Goal: Task Accomplishment & Management: Use online tool/utility

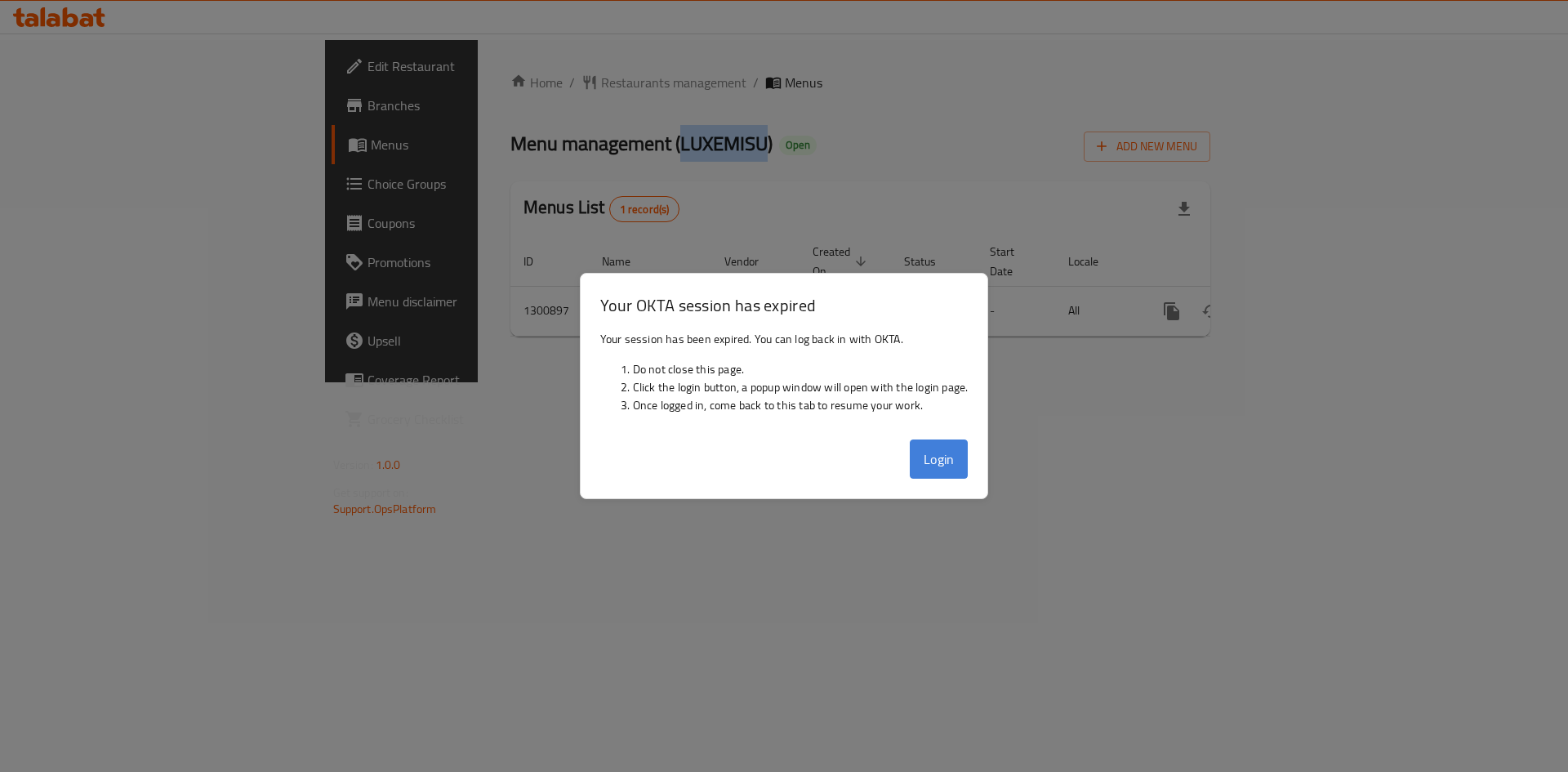
click at [957, 462] on button "Login" at bounding box center [938, 459] width 59 height 39
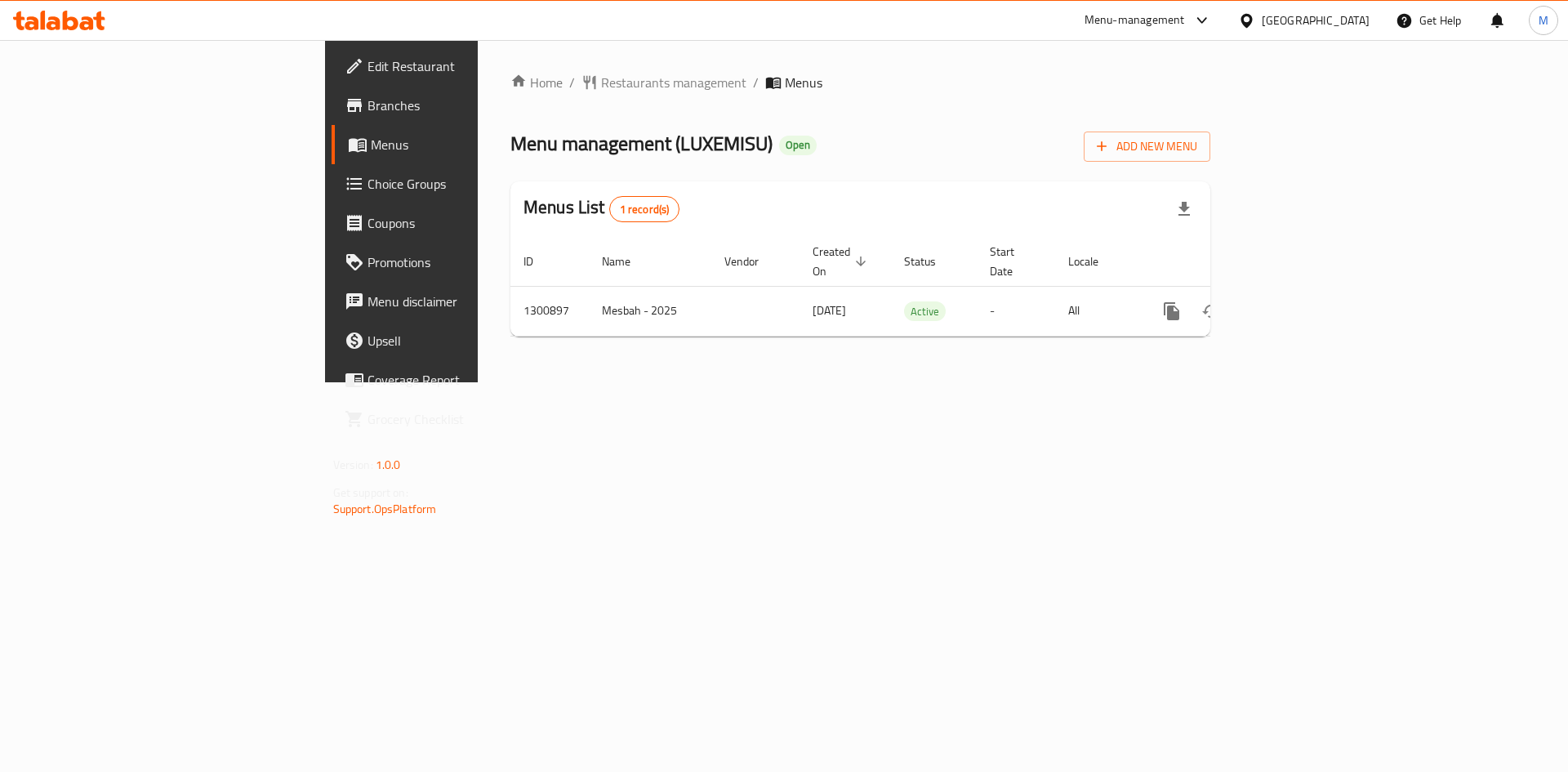
click at [1291, 21] on div "United Arab Emirates" at bounding box center [1315, 20] width 107 height 18
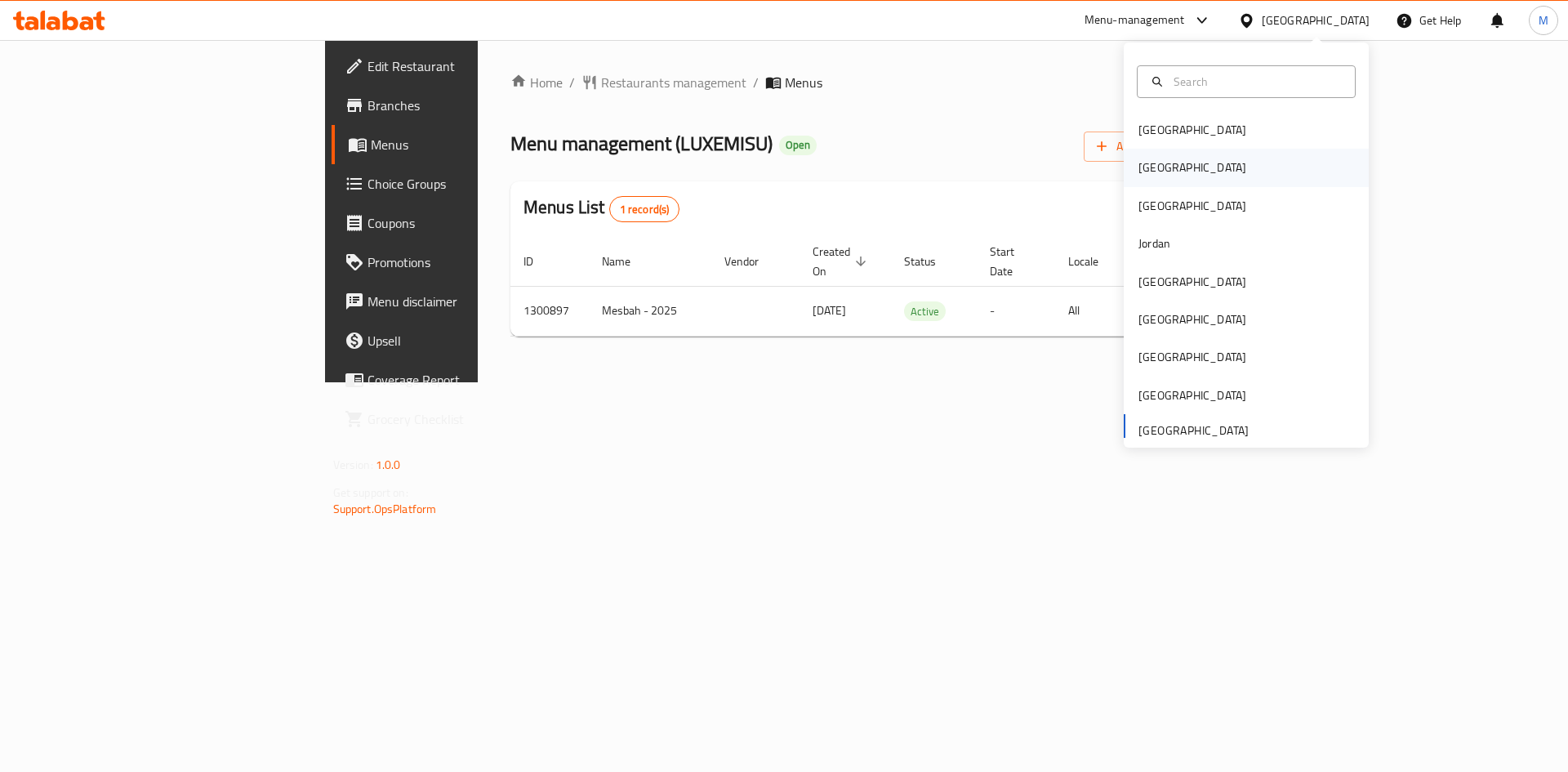
click at [1138, 164] on div "[GEOGRAPHIC_DATA]" at bounding box center [1191, 167] width 107 height 18
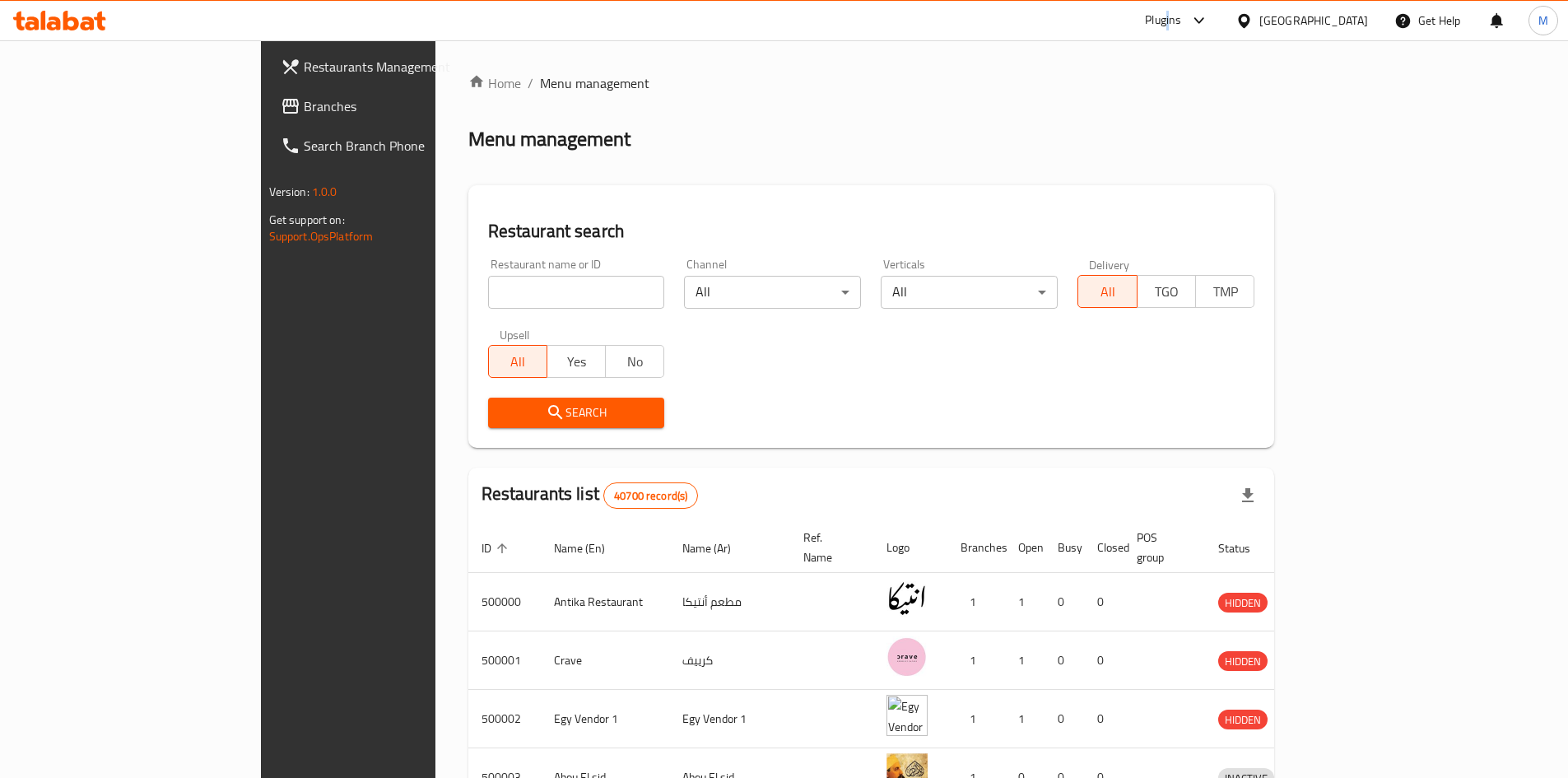
click at [1181, 19] on div "Plugins" at bounding box center [1163, 20] width 36 height 20
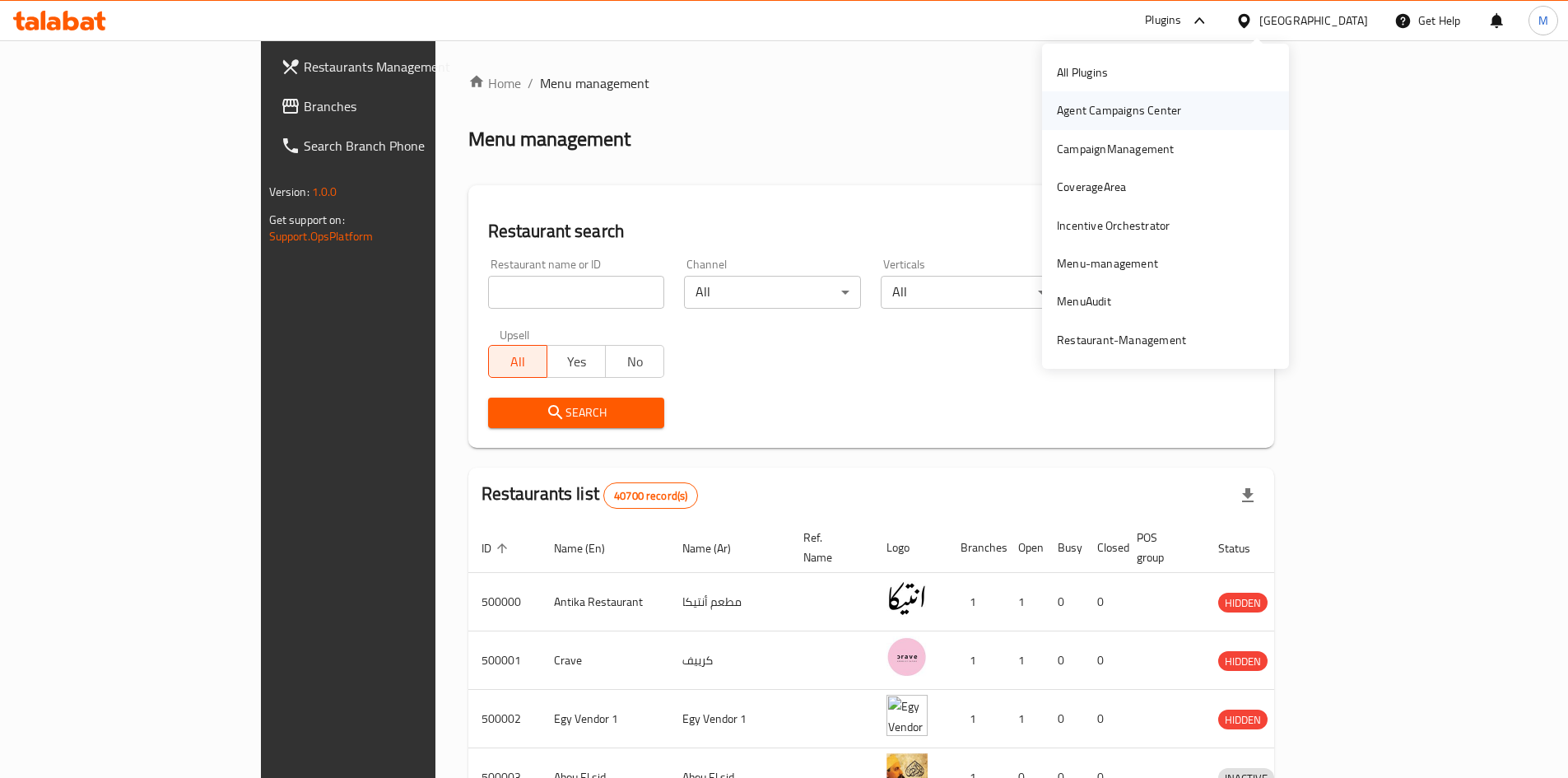
click at [1100, 101] on div "Agent Campaigns Center" at bounding box center [1119, 109] width 124 height 18
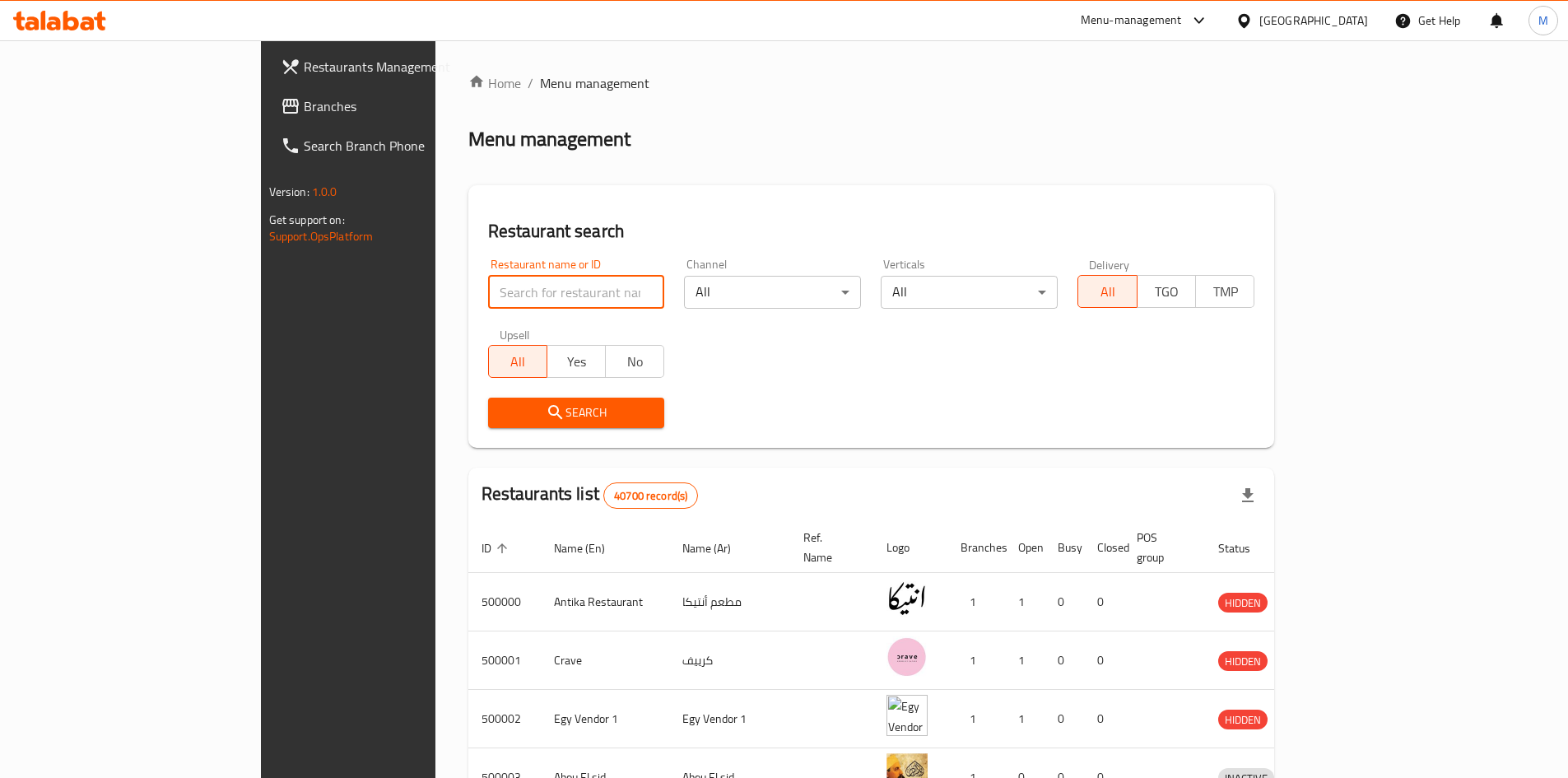
paste input "692920"
type input "692920"
click at [501, 414] on span "Search" at bounding box center [576, 413] width 151 height 21
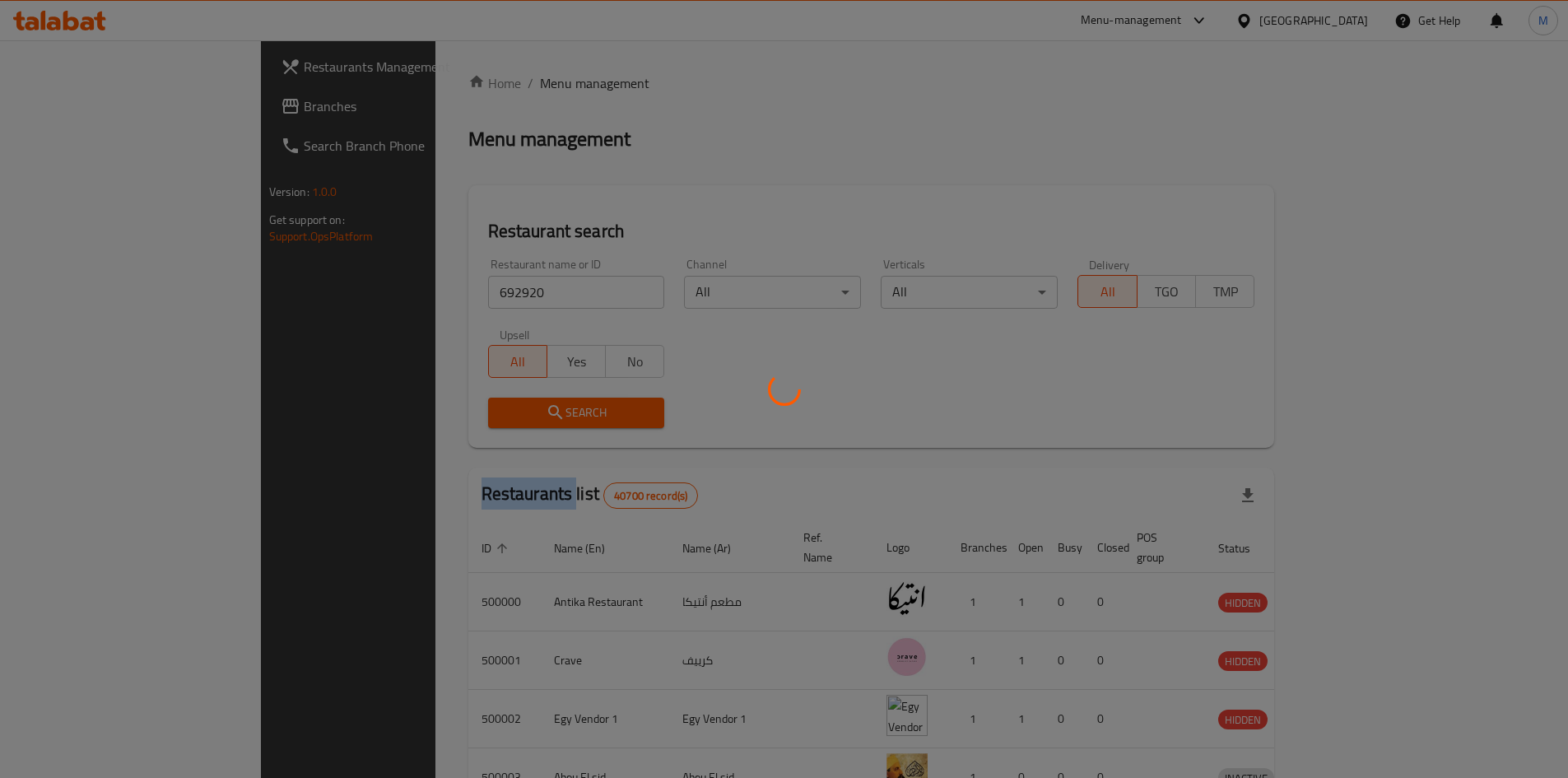
click at [463, 414] on div at bounding box center [784, 389] width 1568 height 778
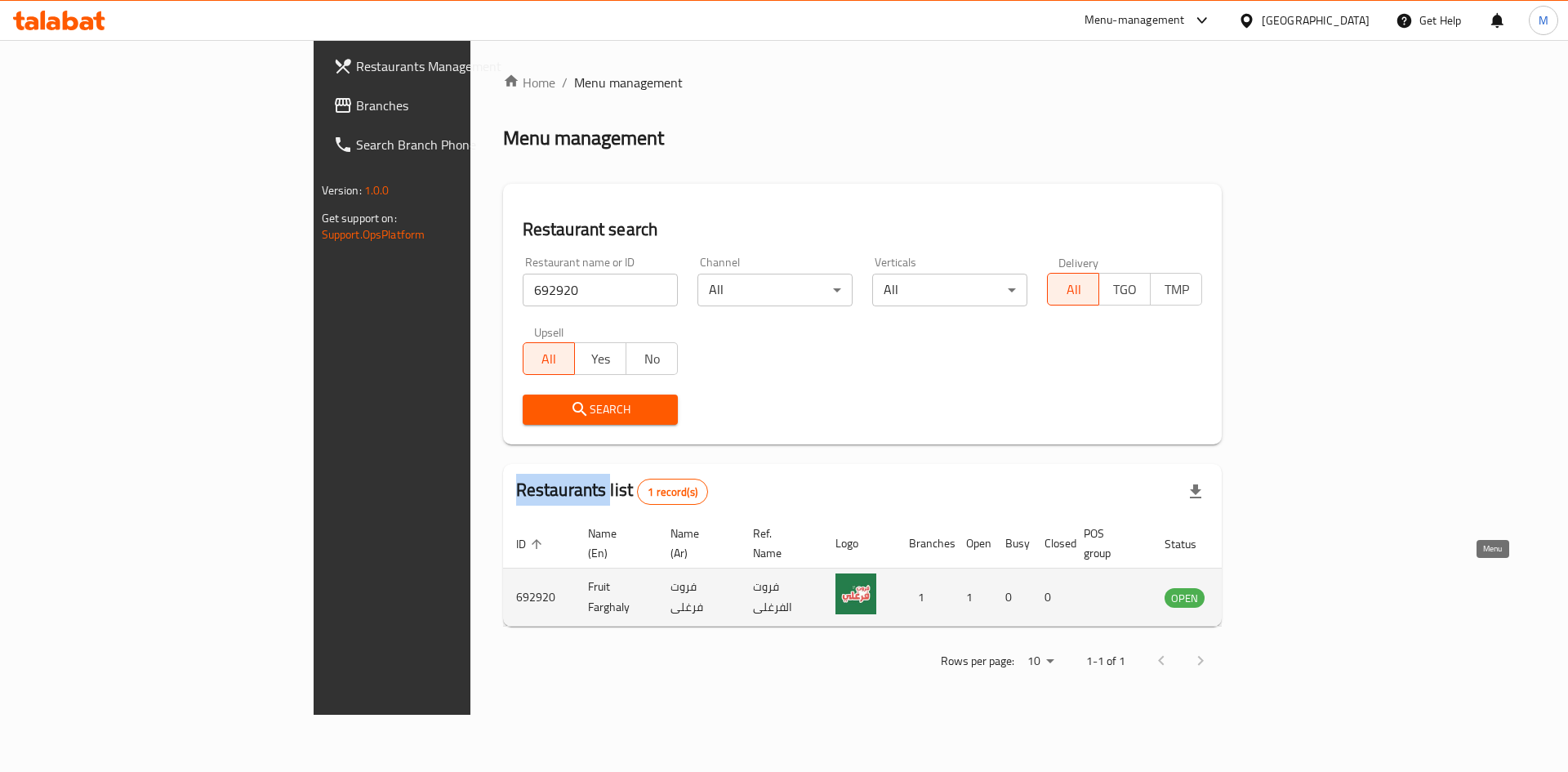
click at [1270, 587] on icon "enhanced table" at bounding box center [1260, 596] width 20 height 20
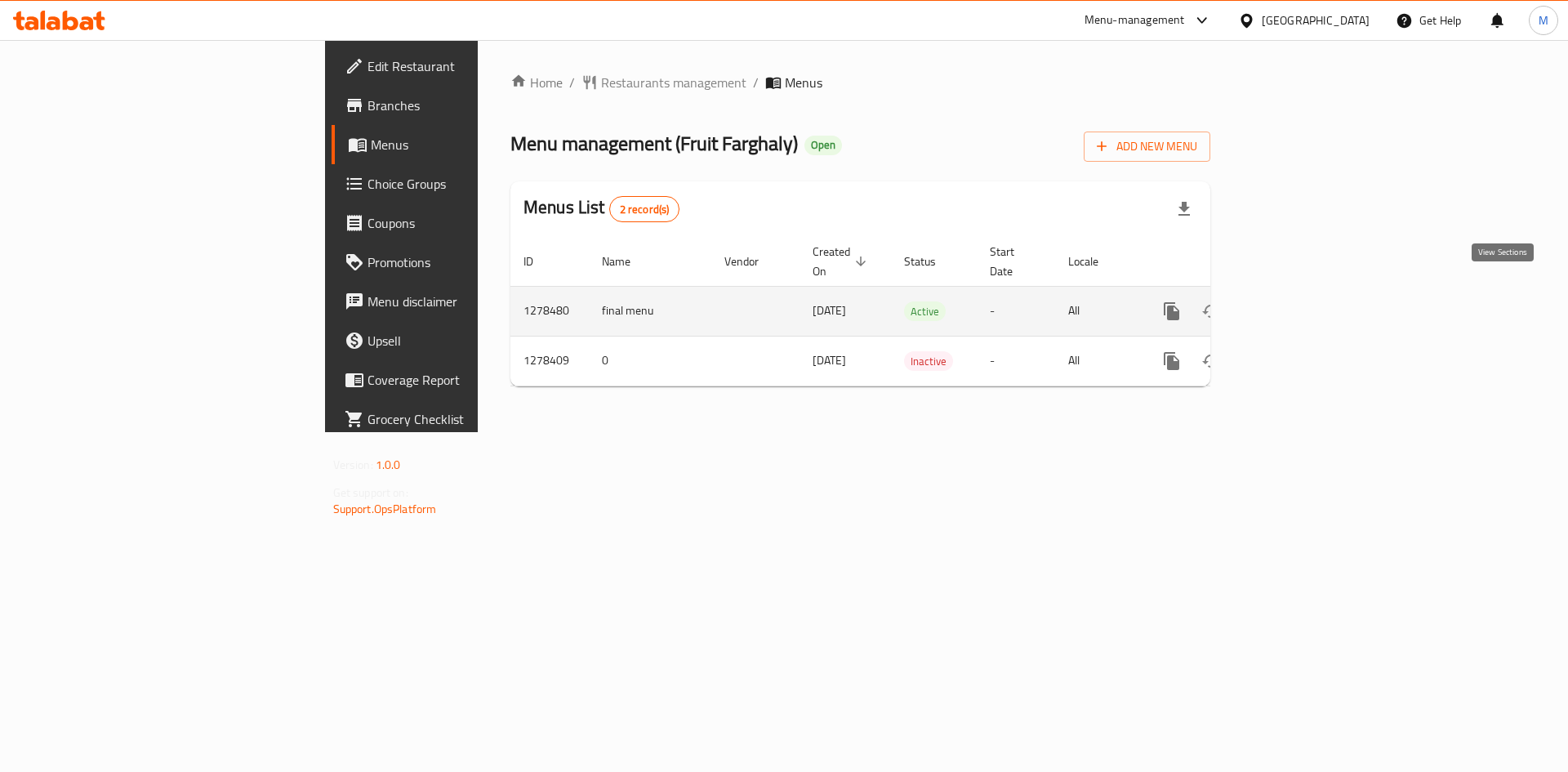
click at [1309, 292] on link "enhanced table" at bounding box center [1290, 311] width 39 height 39
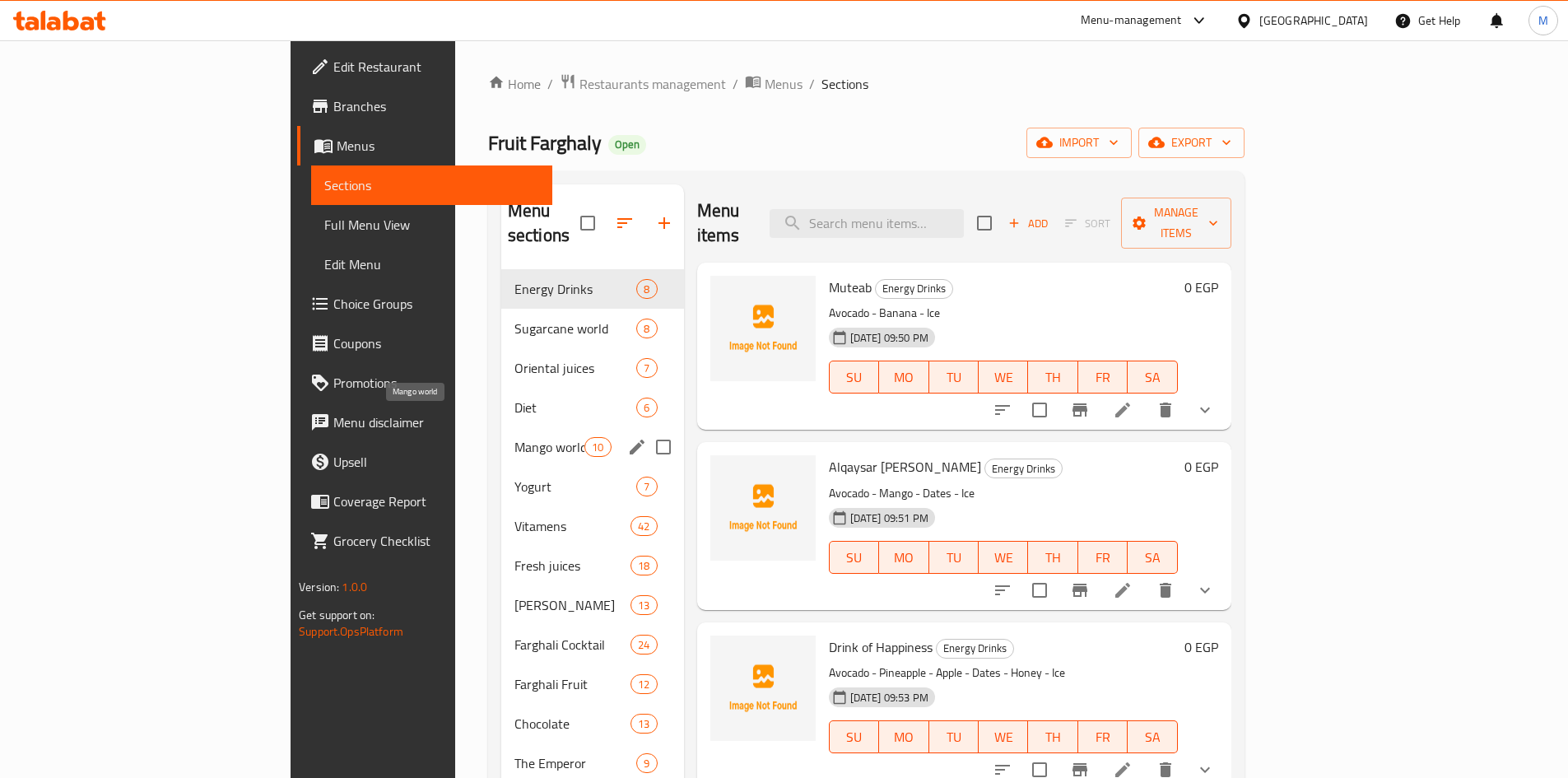
click at [514, 437] on span "Mango world" at bounding box center [549, 446] width 70 height 20
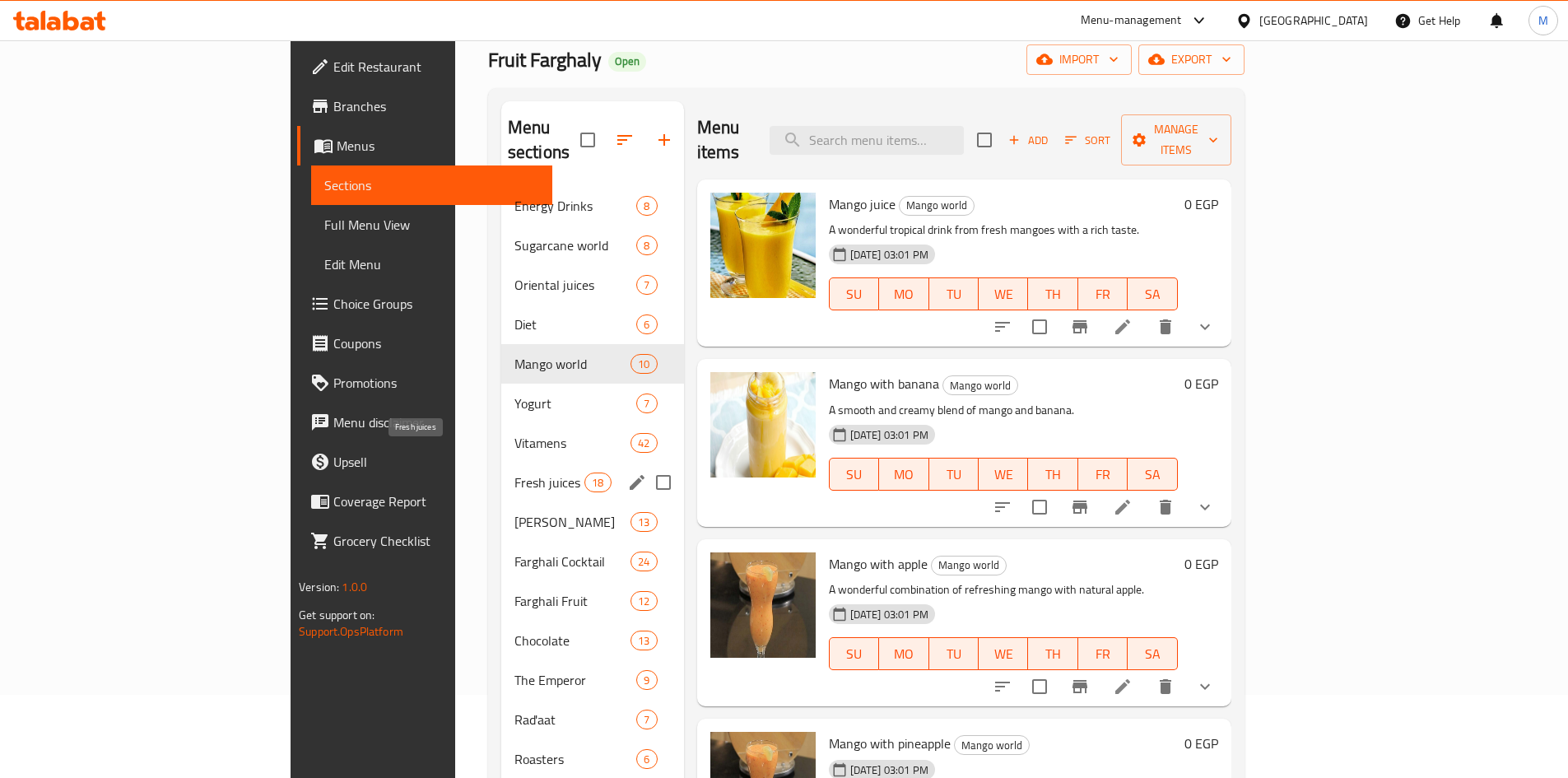
scroll to position [165, 0]
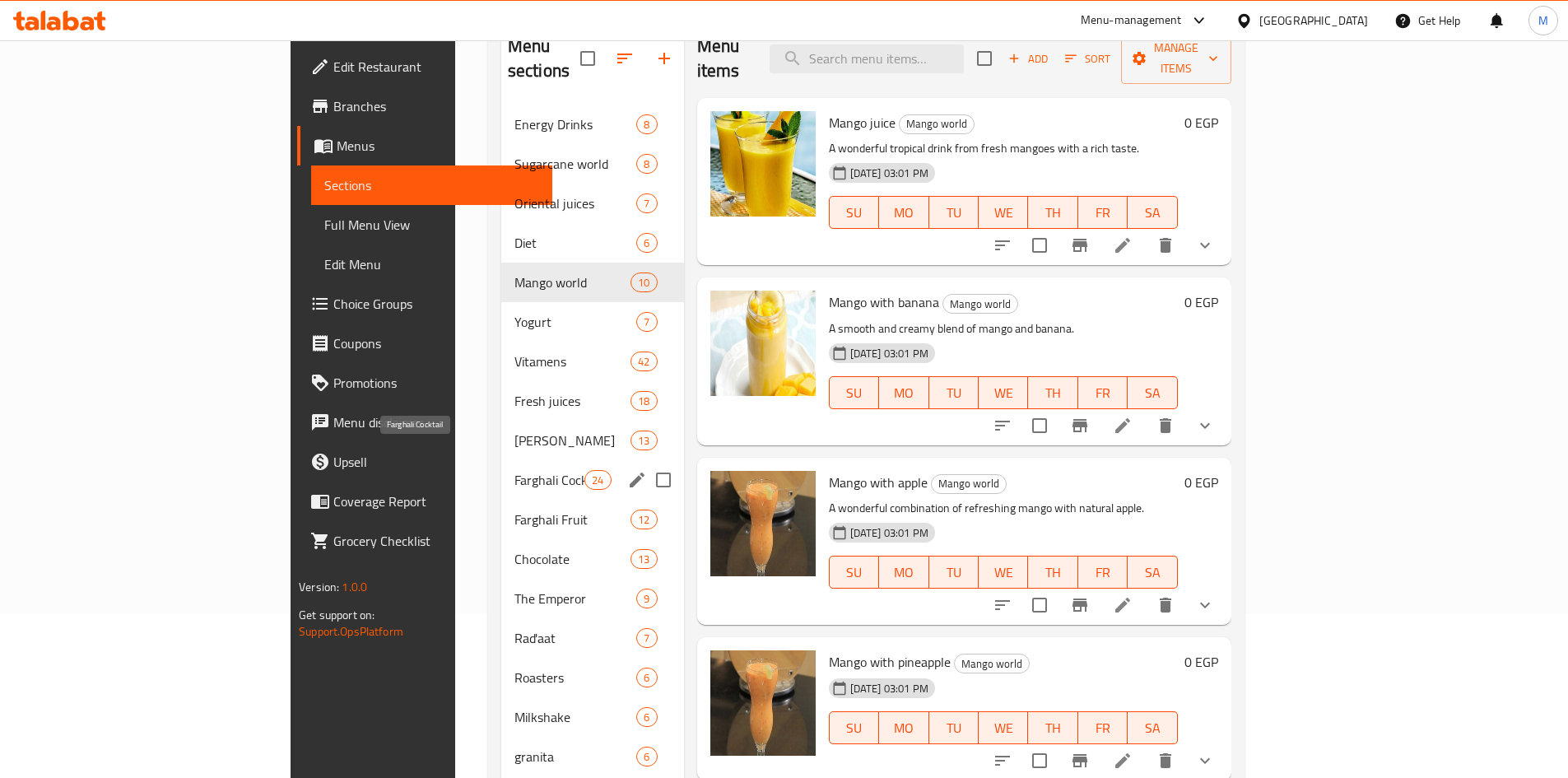
click at [514, 470] on span "Farghali Cocktail" at bounding box center [549, 479] width 70 height 20
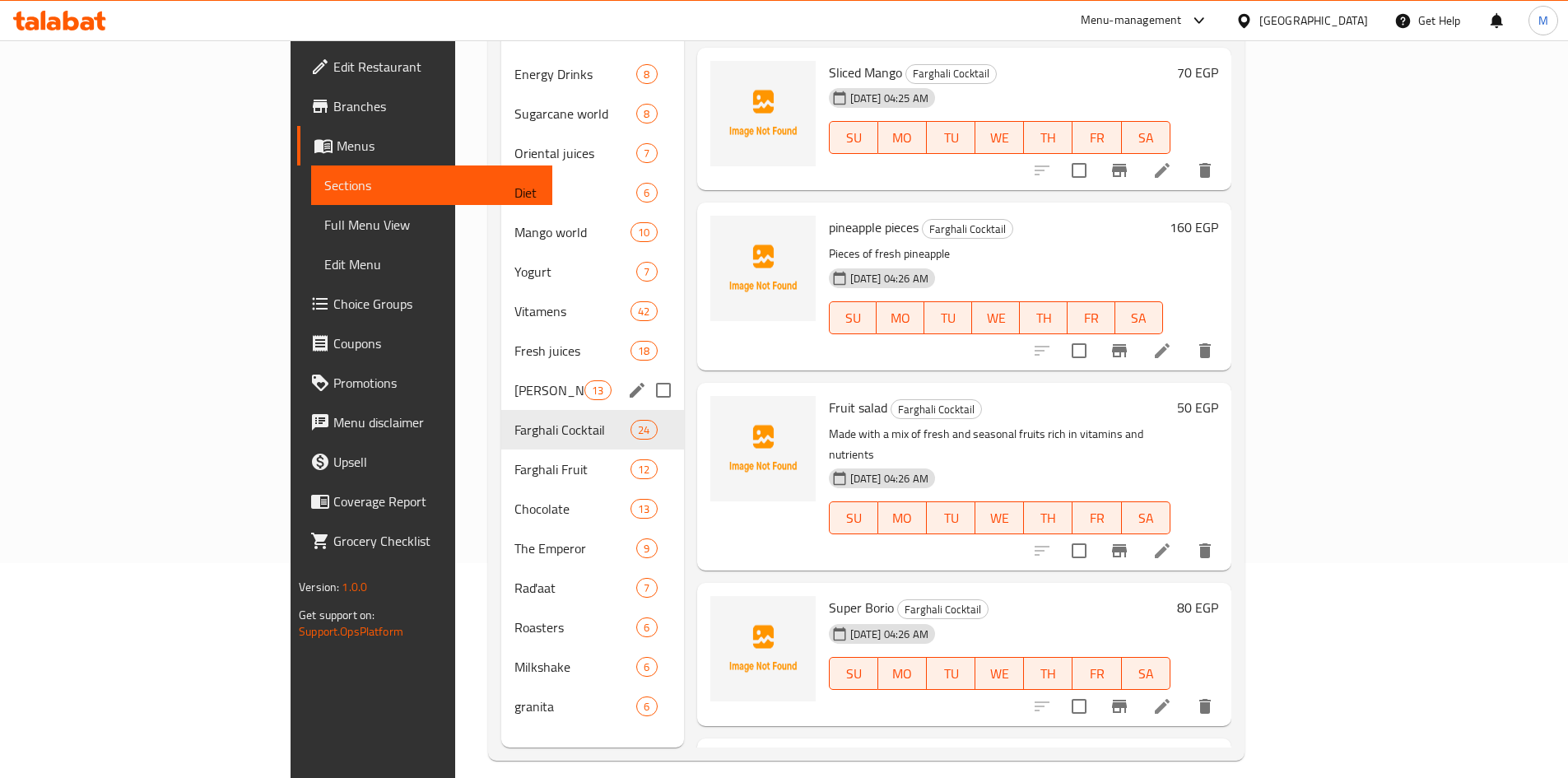
scroll to position [231, 0]
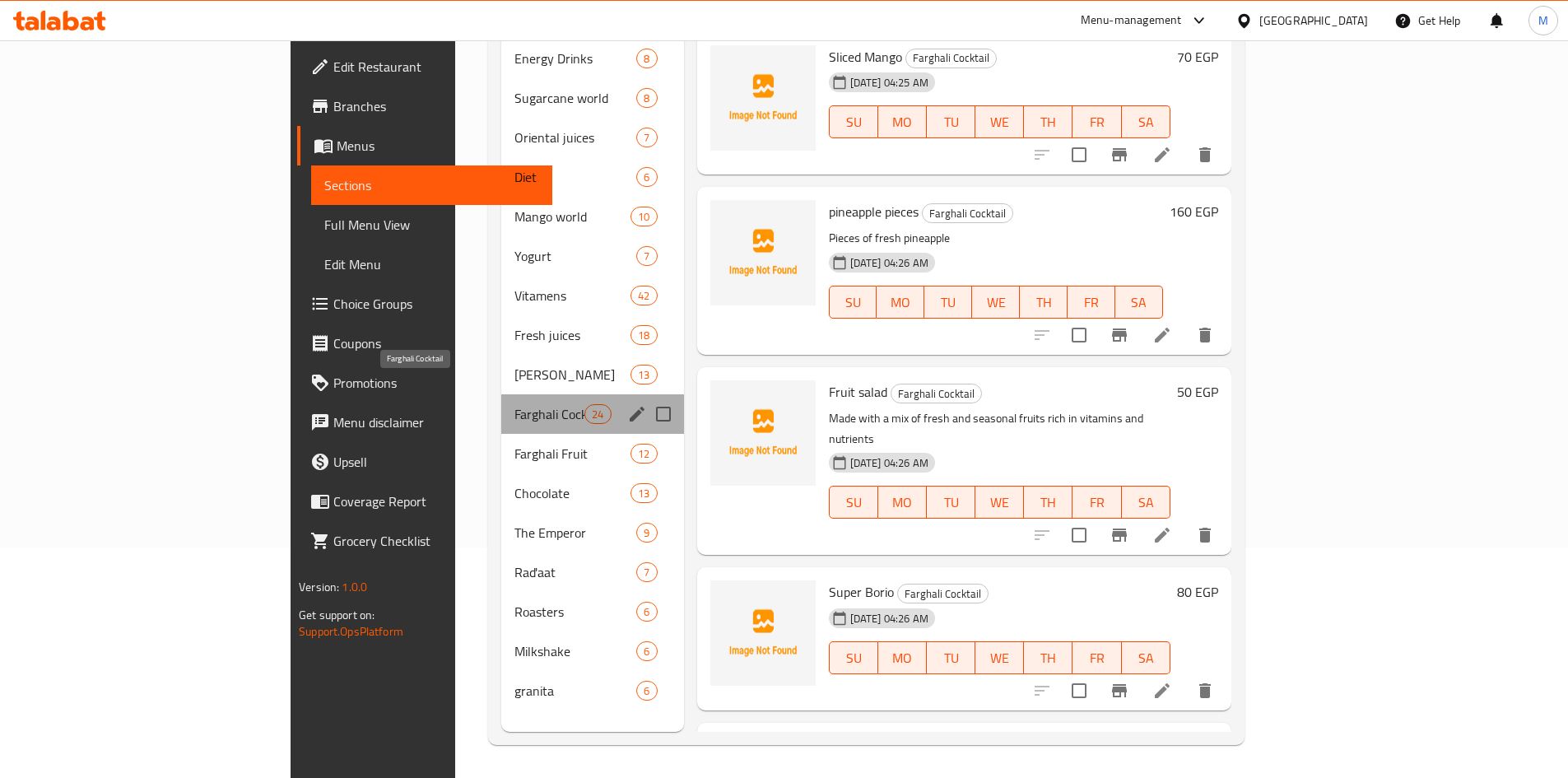
click at [514, 404] on span "Farghali Cocktail" at bounding box center [549, 413] width 70 height 20
click at [514, 444] on span "Farghali Fruit" at bounding box center [549, 453] width 70 height 20
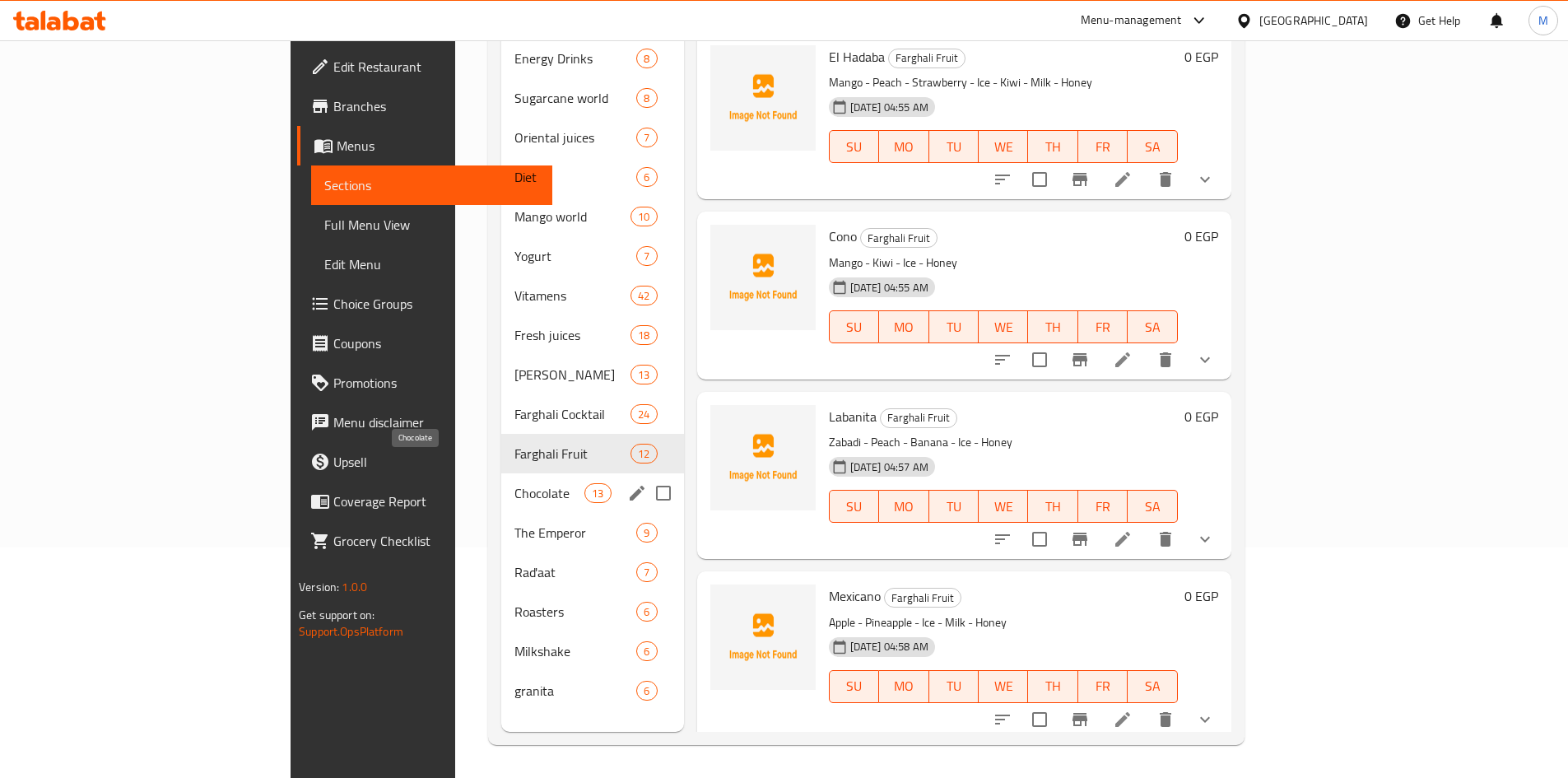
click at [514, 483] on span "Chocolate" at bounding box center [549, 493] width 70 height 20
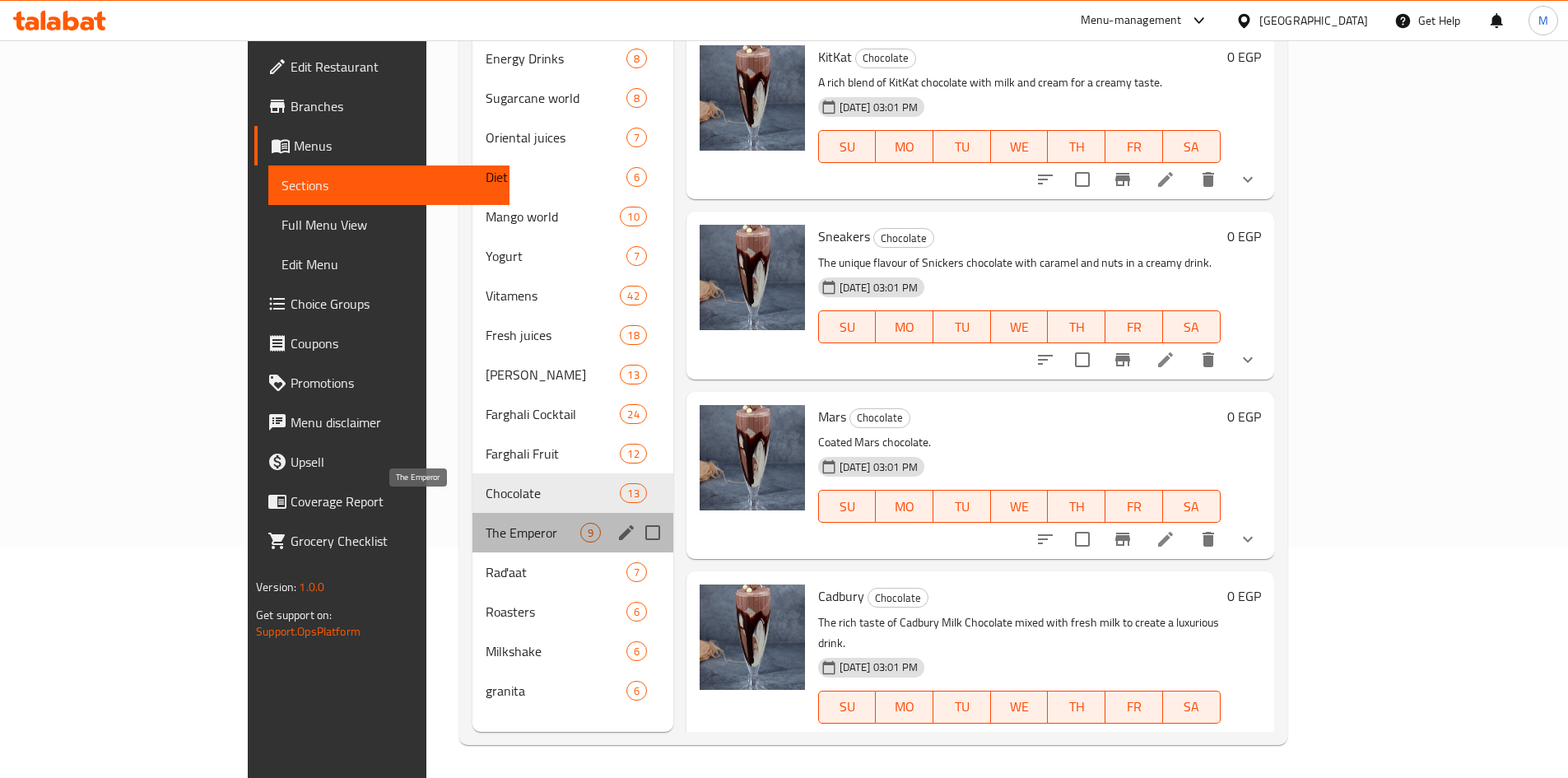
click at [486, 523] on span "The Emperor" at bounding box center [533, 532] width 94 height 20
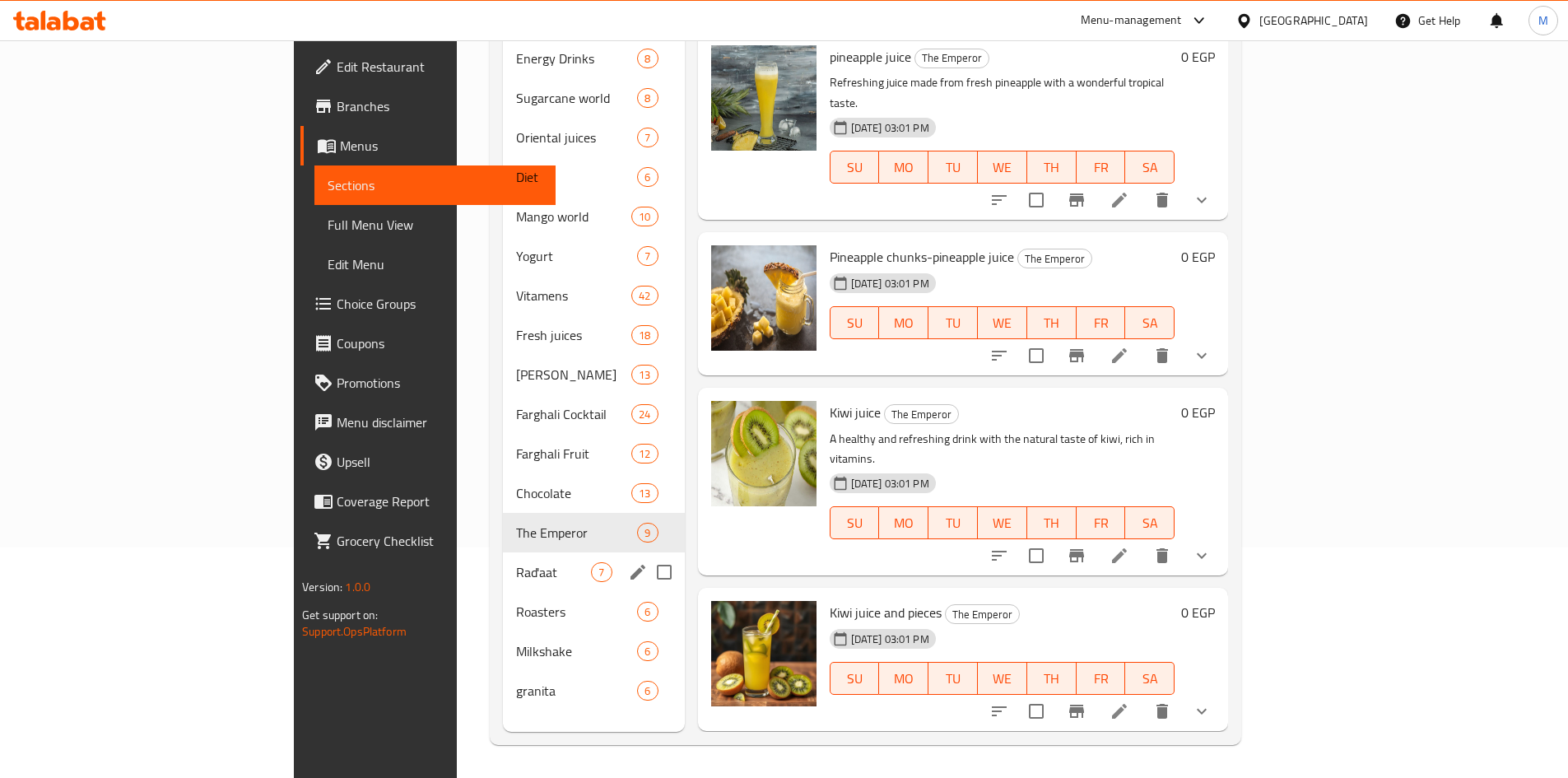
click at [503, 552] on div "Rad'aat 7" at bounding box center [593, 572] width 181 height 40
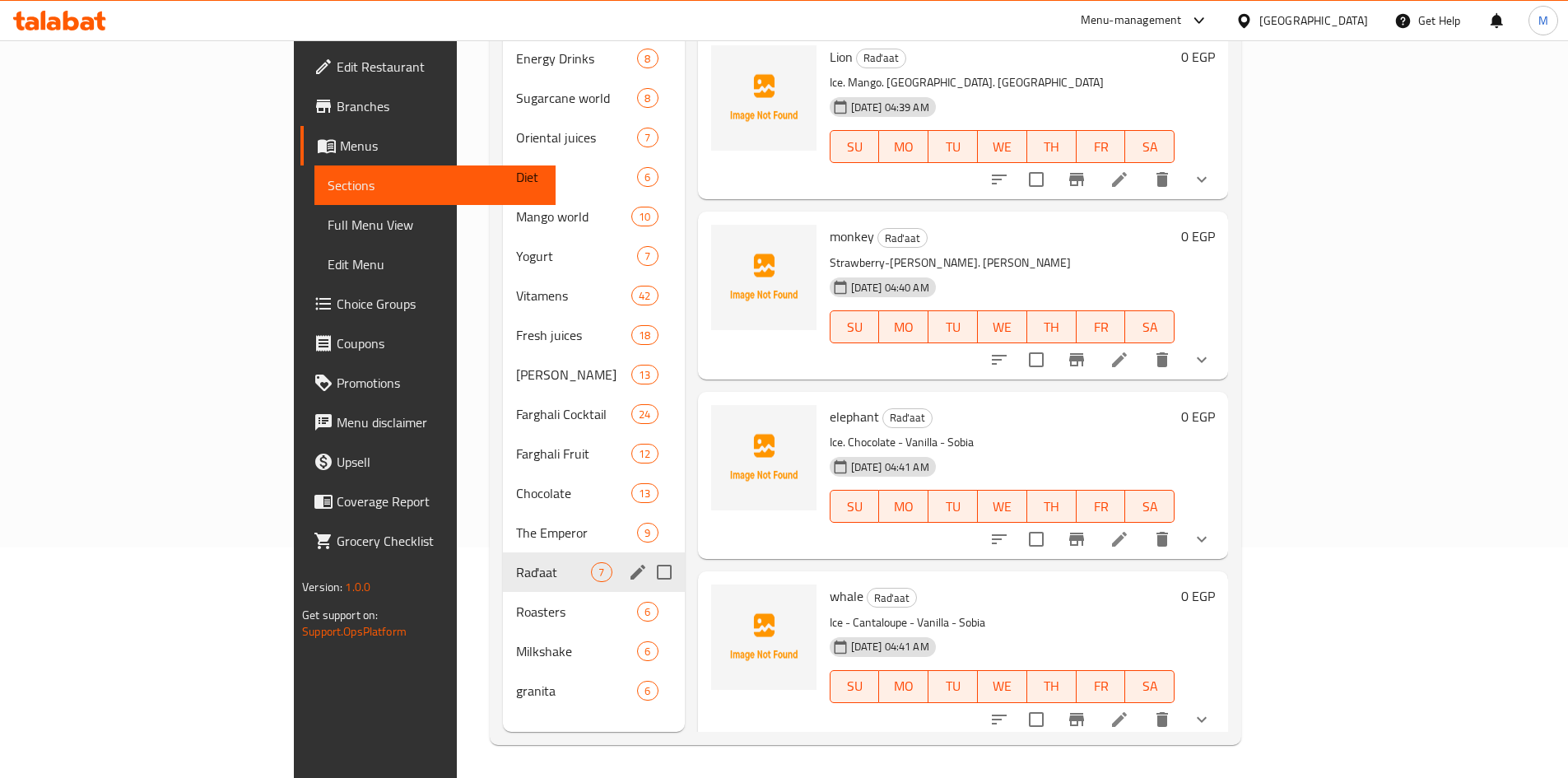
click at [516, 602] on span "Roasters" at bounding box center [576, 611] width 121 height 20
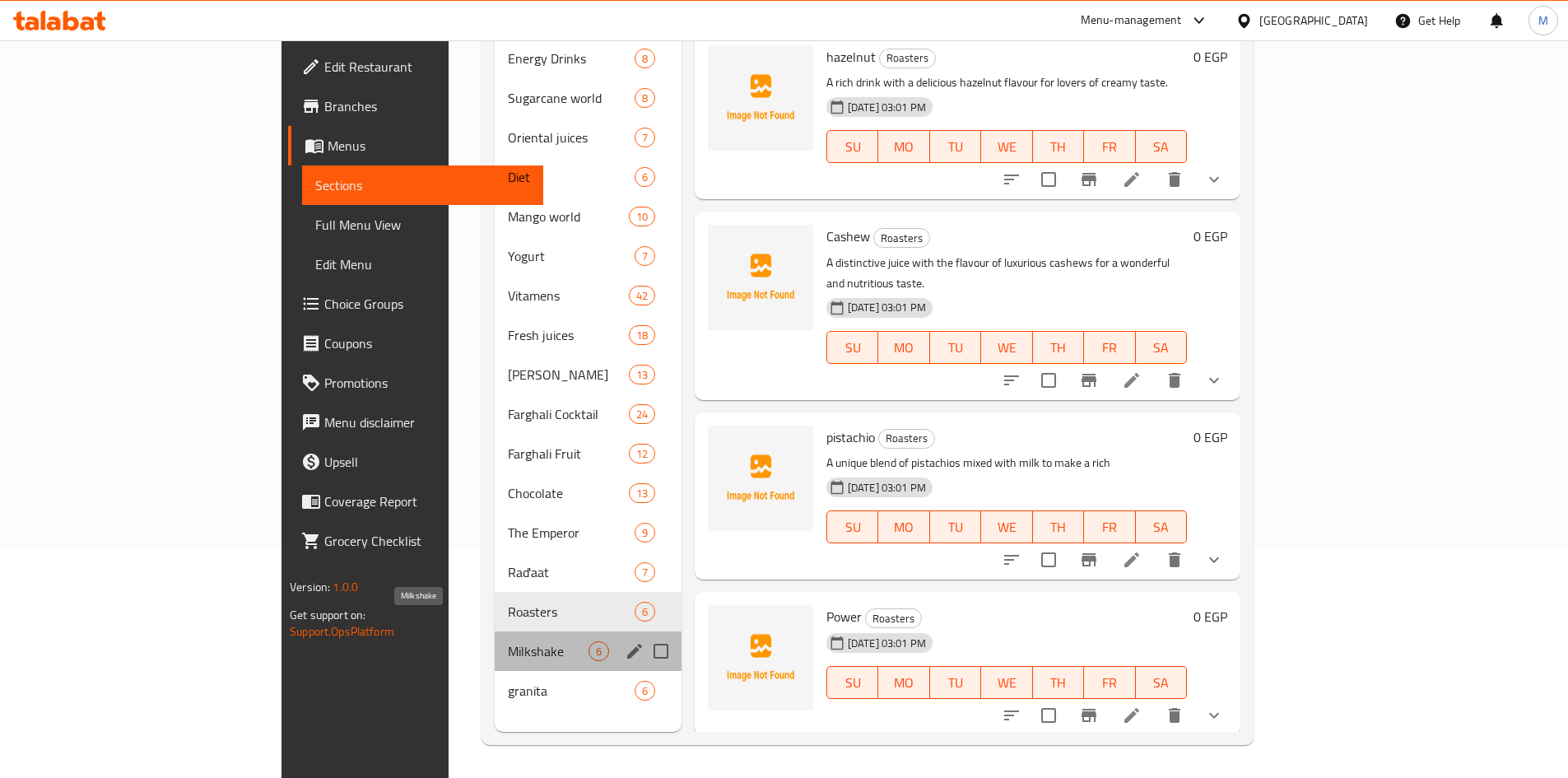
click at [508, 641] on span "Milkshake" at bounding box center [547, 651] width 80 height 20
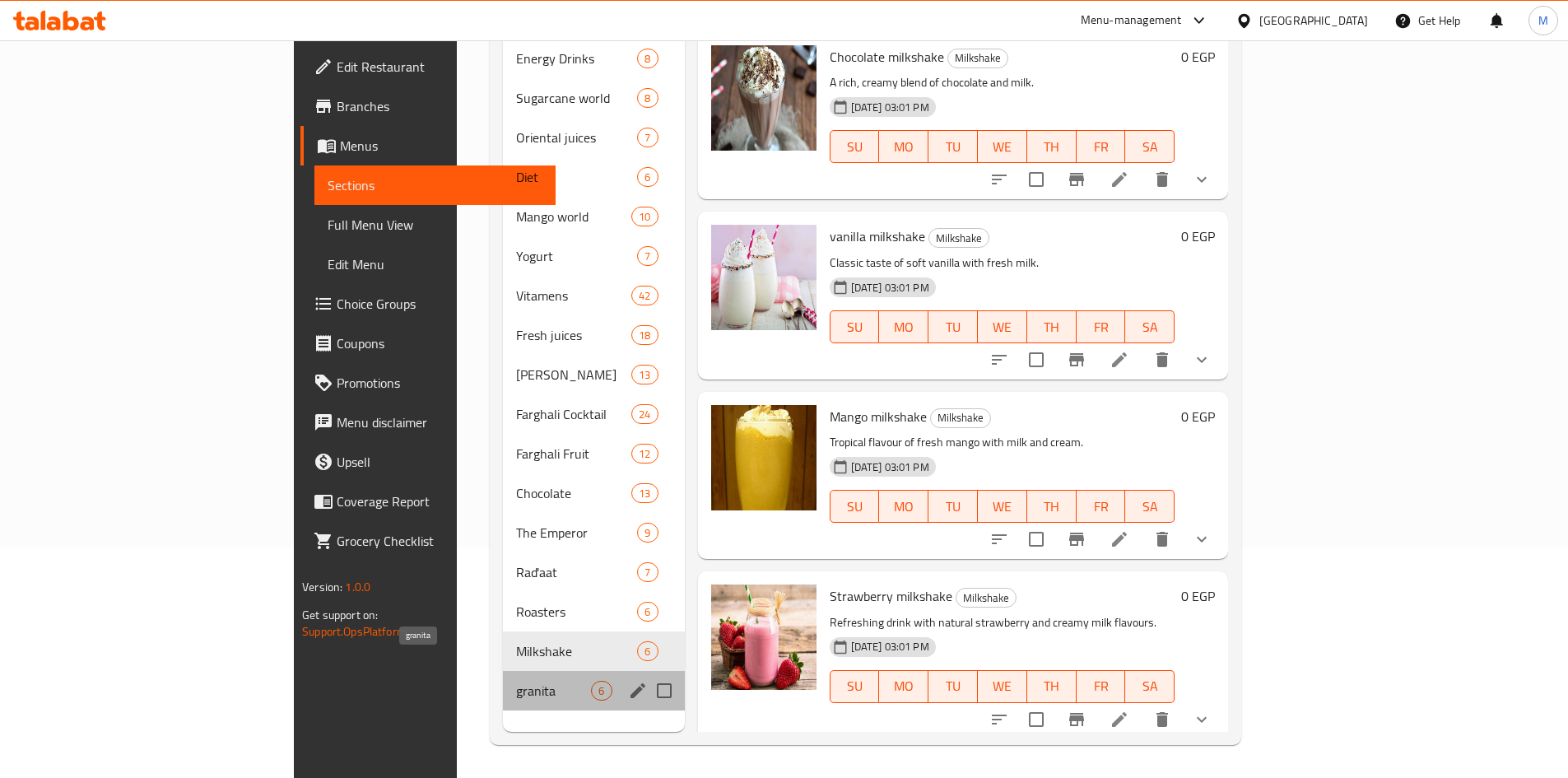
click at [516, 681] on span "granita" at bounding box center [554, 690] width 75 height 20
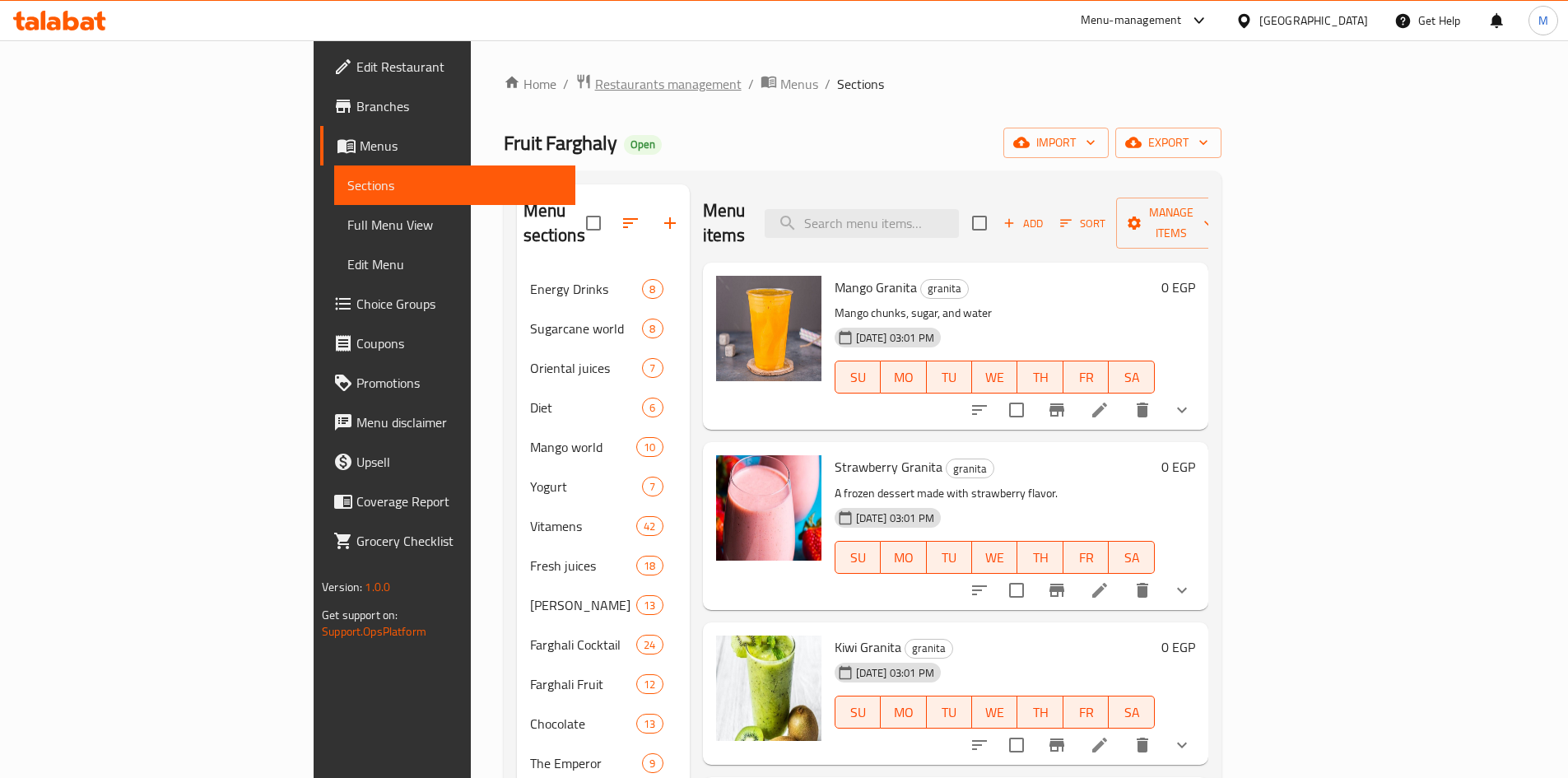
click at [595, 83] on span "Restaurants management" at bounding box center [669, 84] width 147 height 20
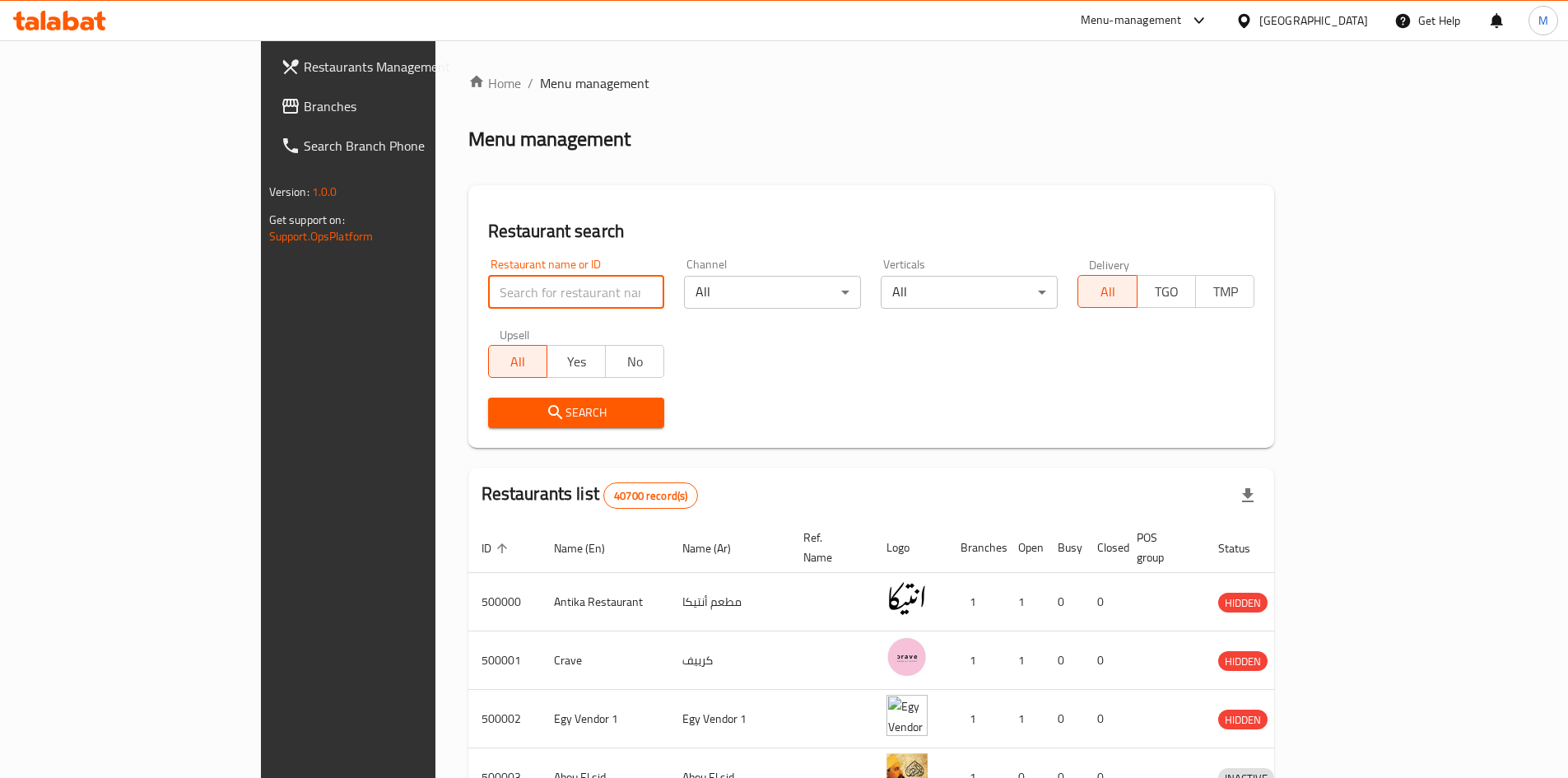
paste input "340702661"
click at [488, 289] on input "340702661" at bounding box center [576, 292] width 177 height 33
paste input "648958"
type input "648958"
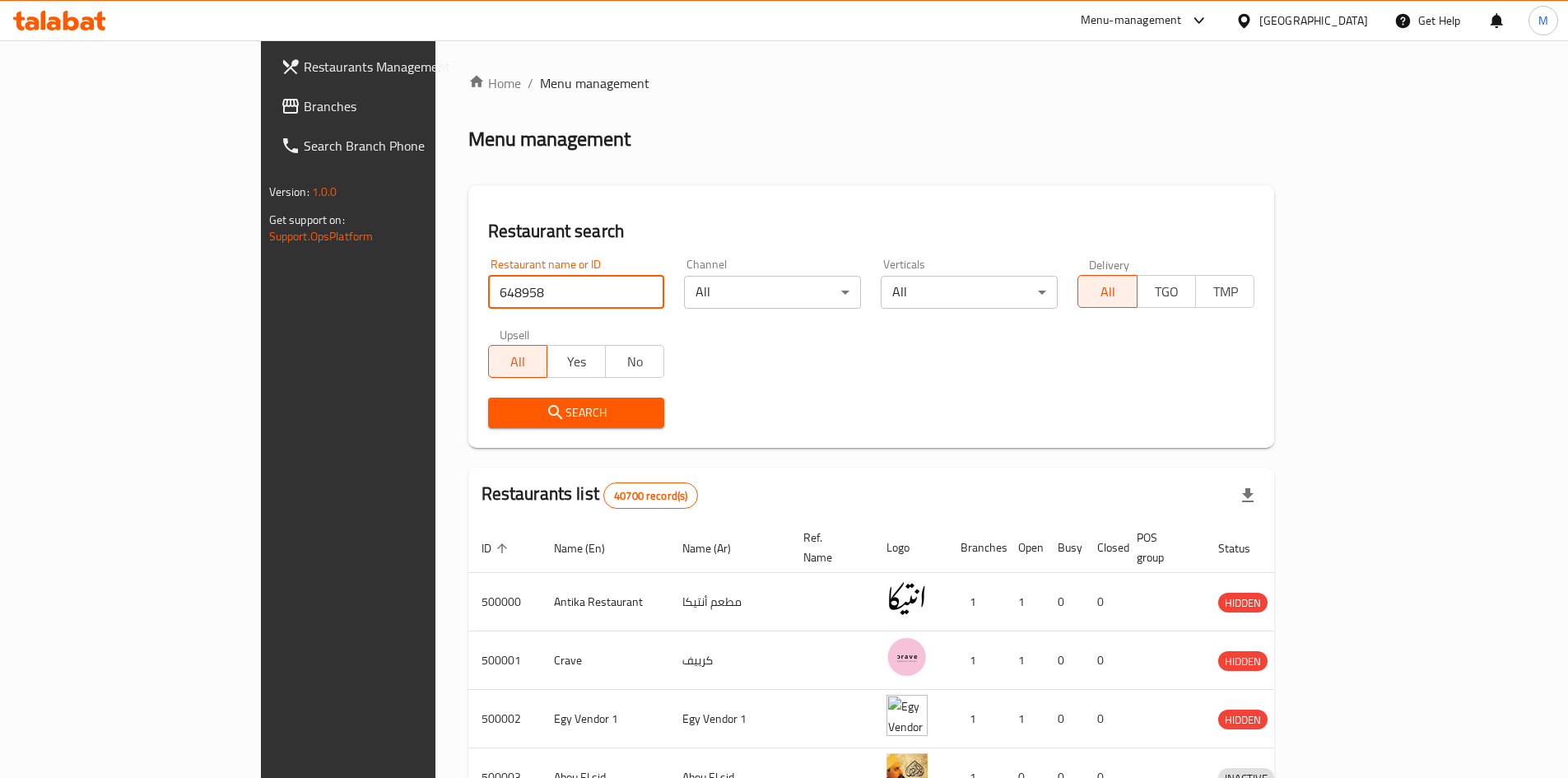
click at [501, 403] on span "Search" at bounding box center [576, 413] width 151 height 21
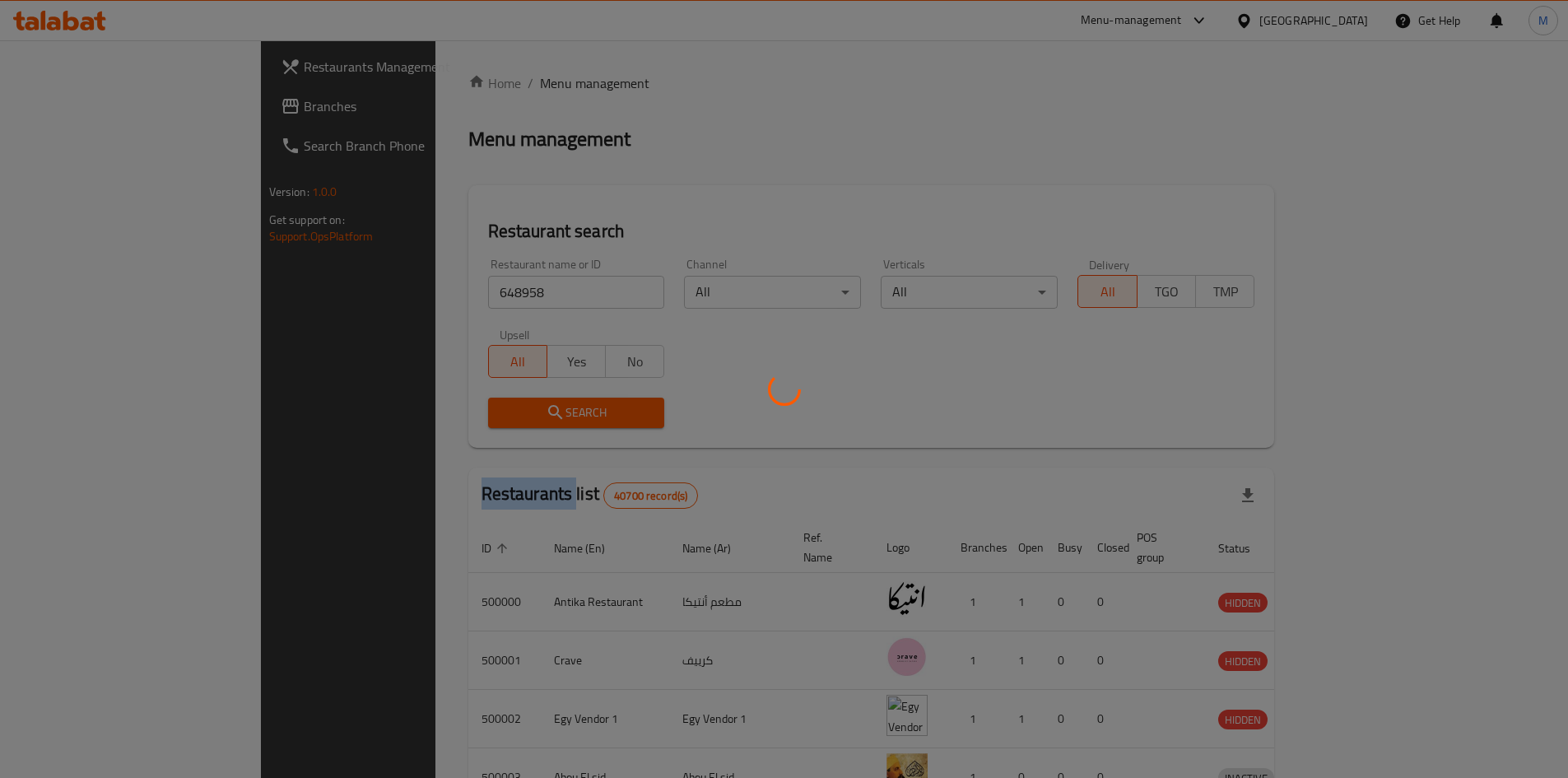
click at [449, 403] on div at bounding box center [784, 389] width 1568 height 778
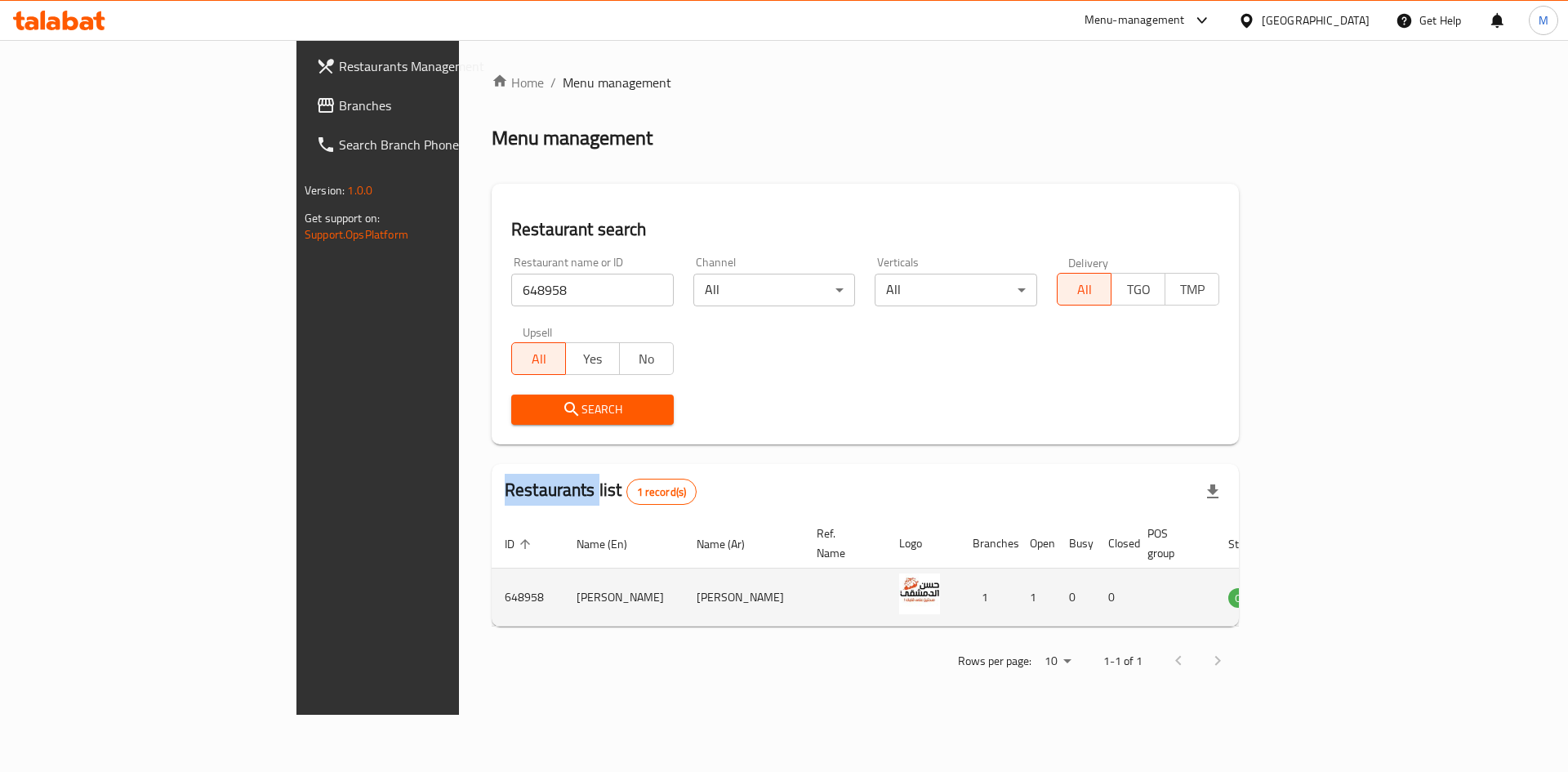
click at [1333, 587] on icon "enhanced table" at bounding box center [1323, 596] width 20 height 20
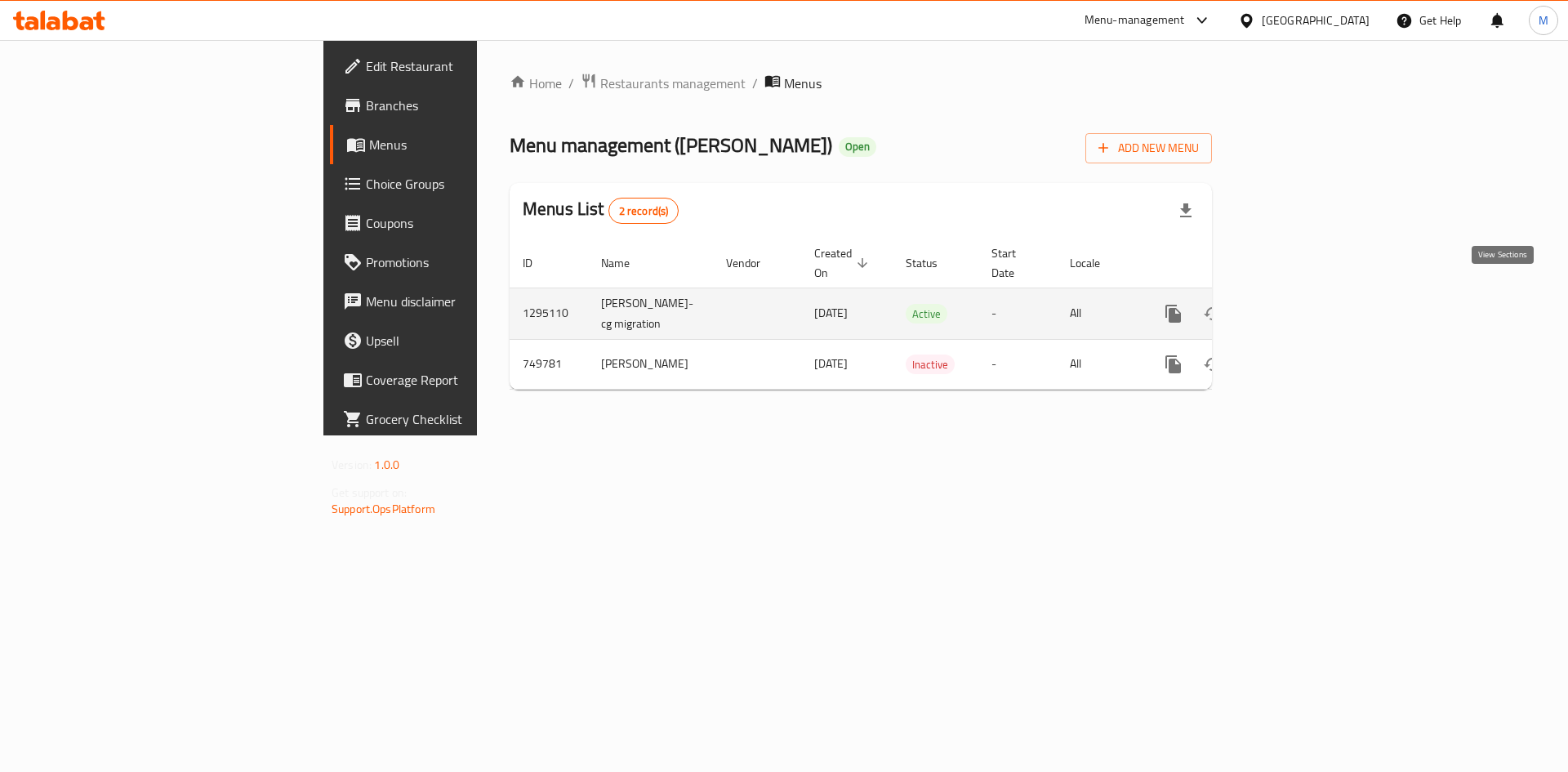
click at [1298, 307] on icon "enhanced table" at bounding box center [1291, 314] width 15 height 15
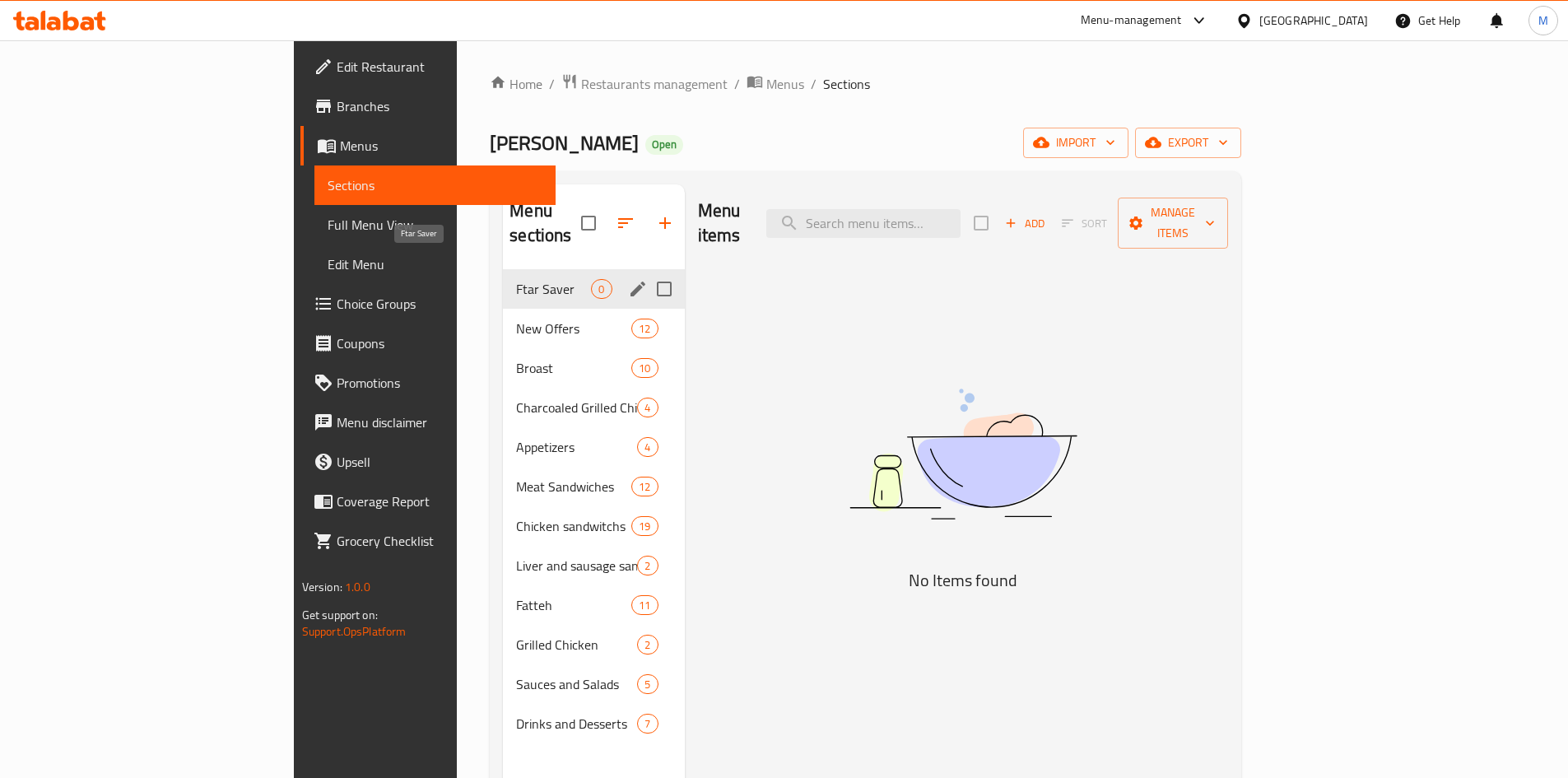
click at [516, 279] on span "Ftar Saver" at bounding box center [554, 288] width 75 height 20
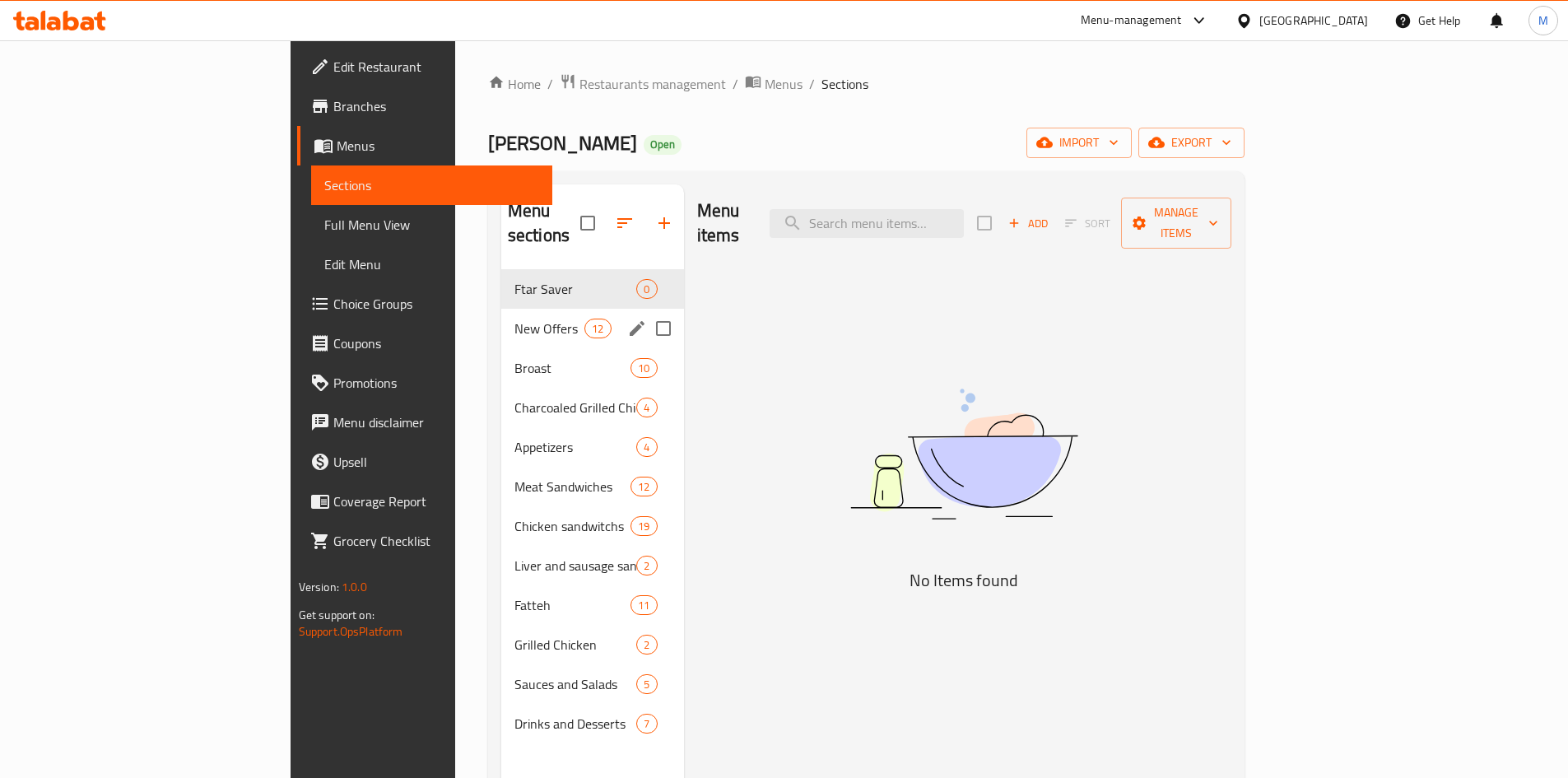
click at [501, 315] on div "New Offers 12" at bounding box center [592, 329] width 183 height 40
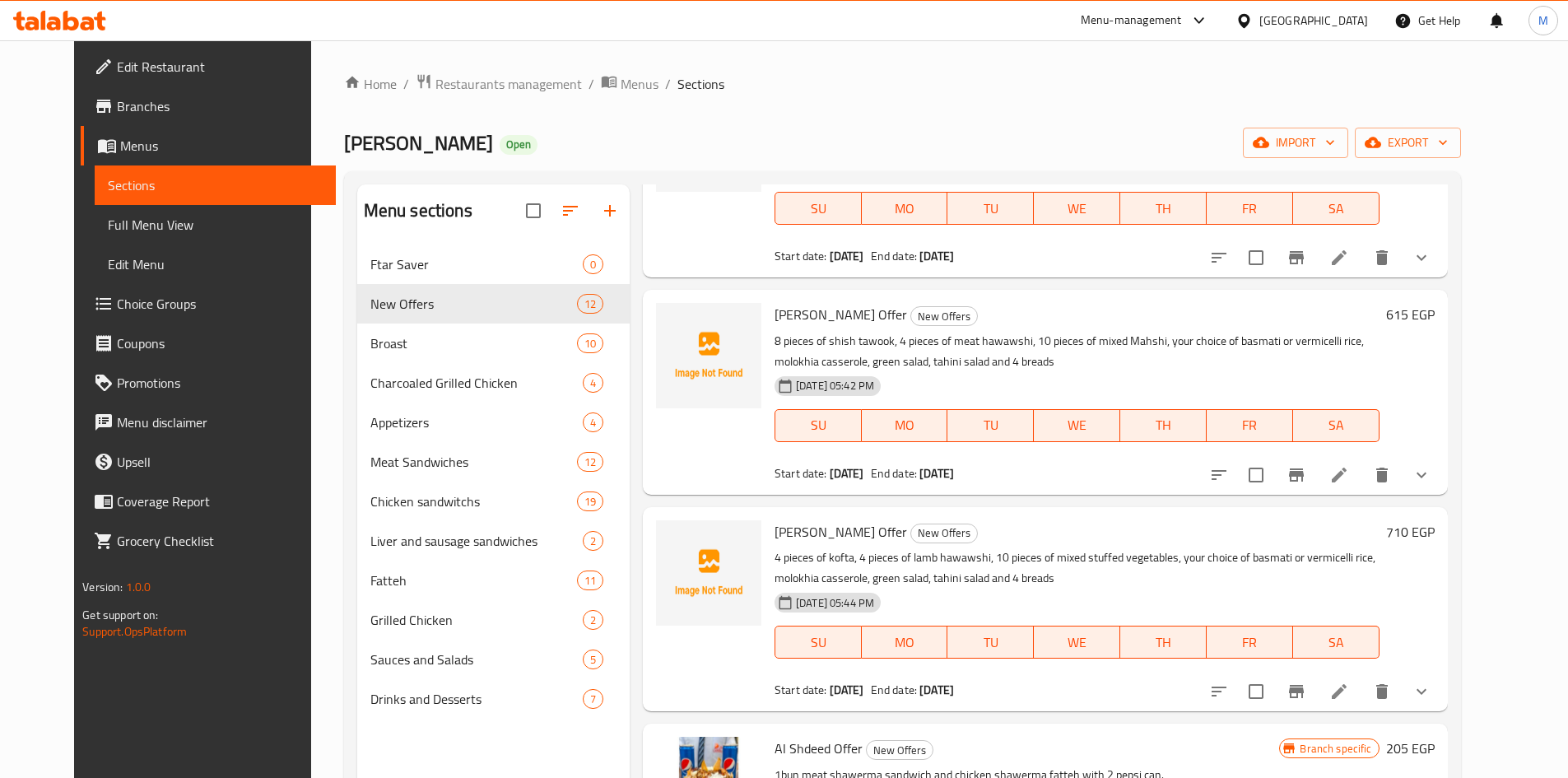
scroll to position [330, 0]
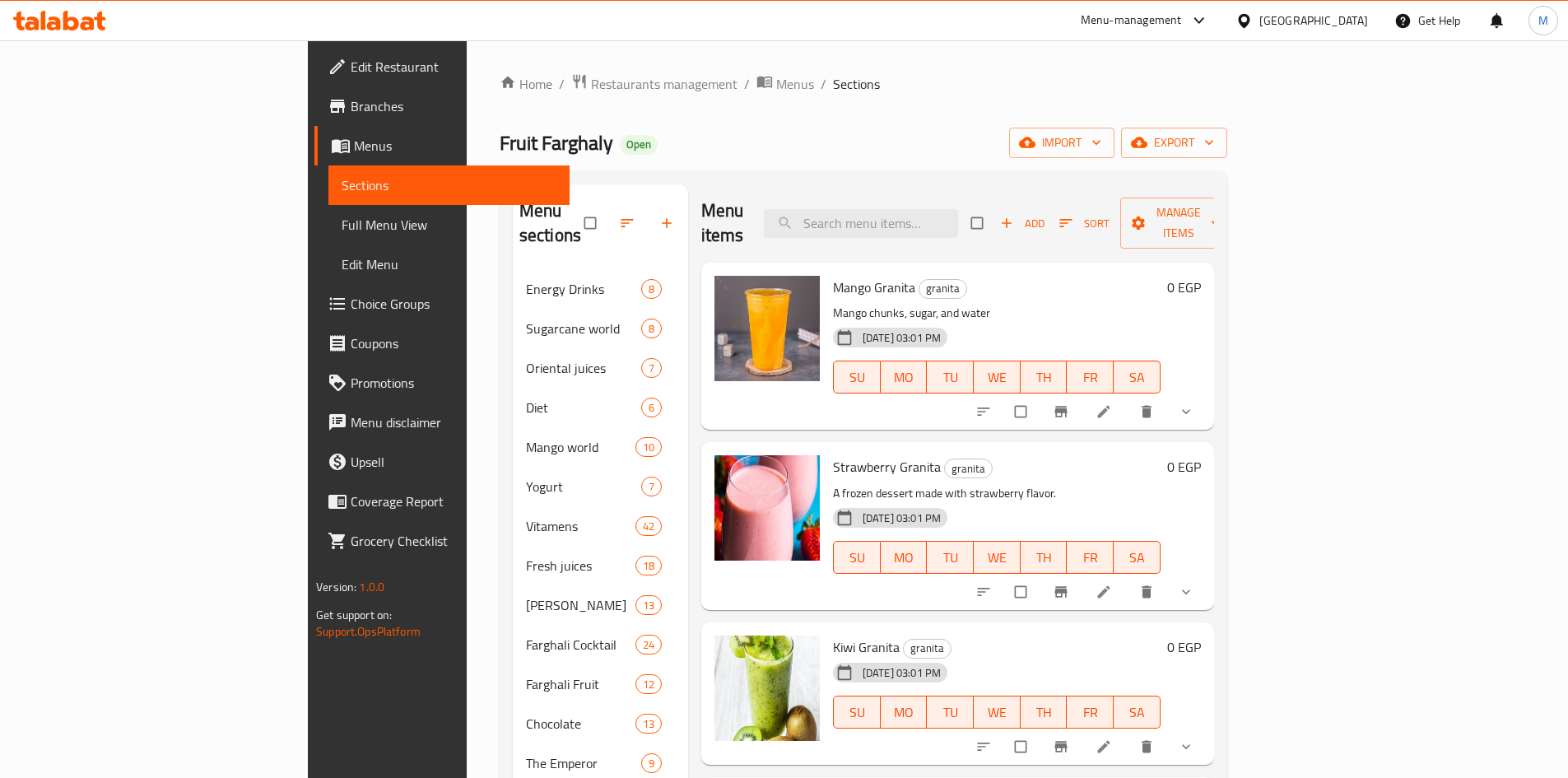
click at [1182, 22] on div "Menu-management" at bounding box center [1130, 20] width 101 height 20
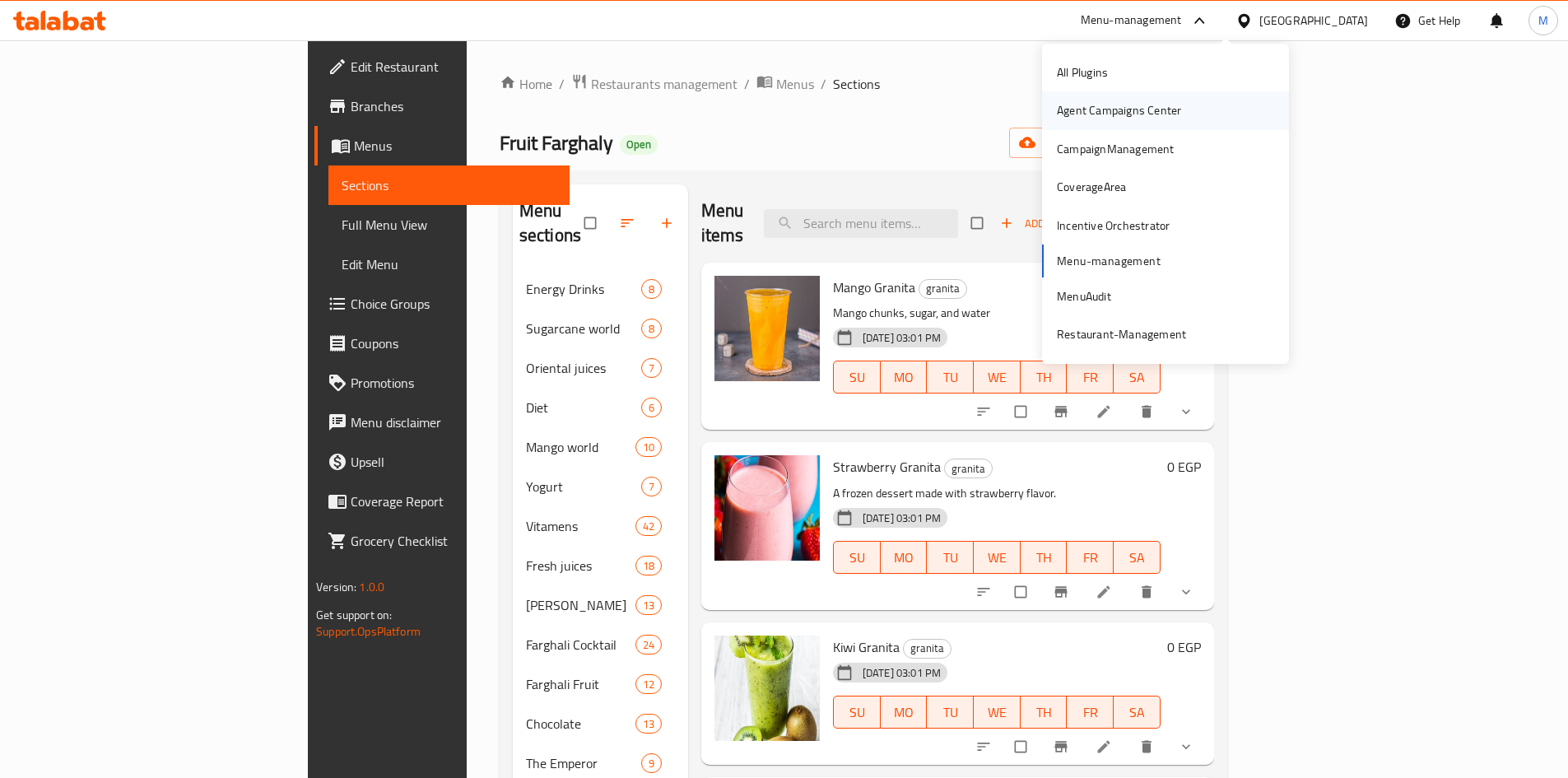
click at [1125, 118] on div "Agent Campaigns Center" at bounding box center [1119, 109] width 124 height 18
